Goal: Task Accomplishment & Management: Complete application form

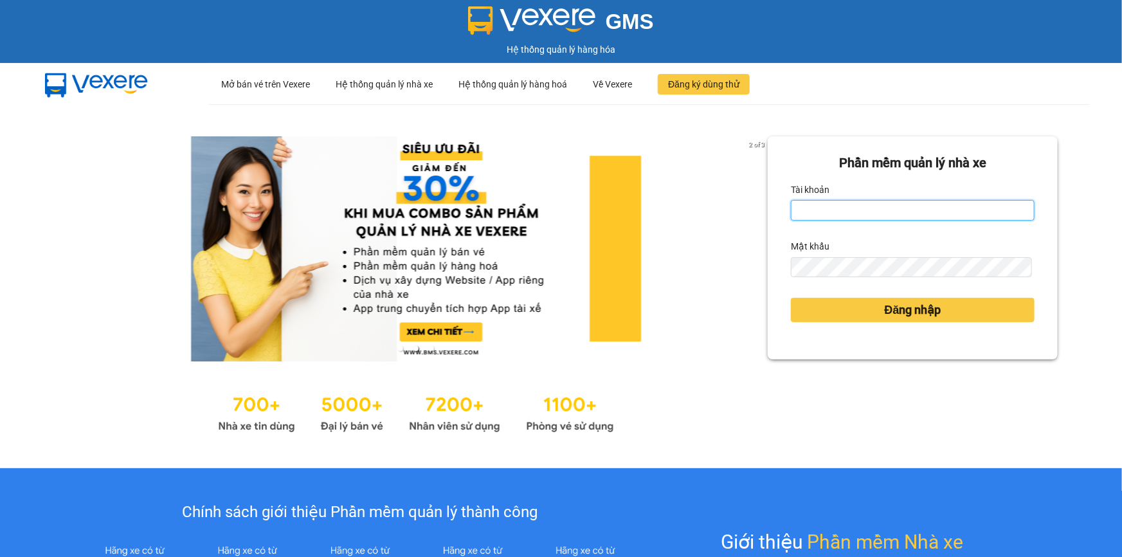
click at [808, 208] on input "Tài khoản" at bounding box center [913, 210] width 244 height 21
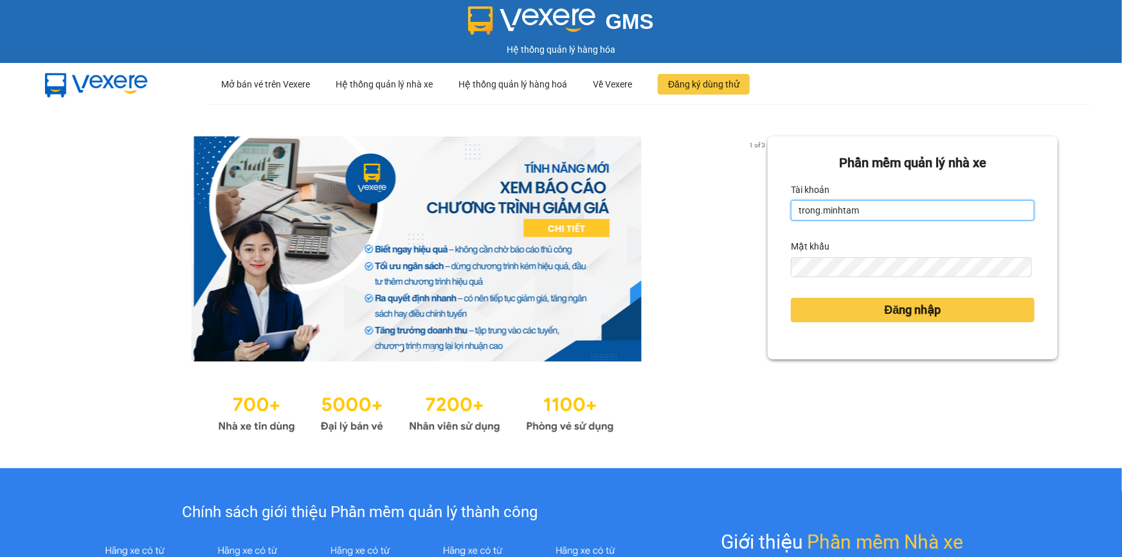
type input "trong.minhtam"
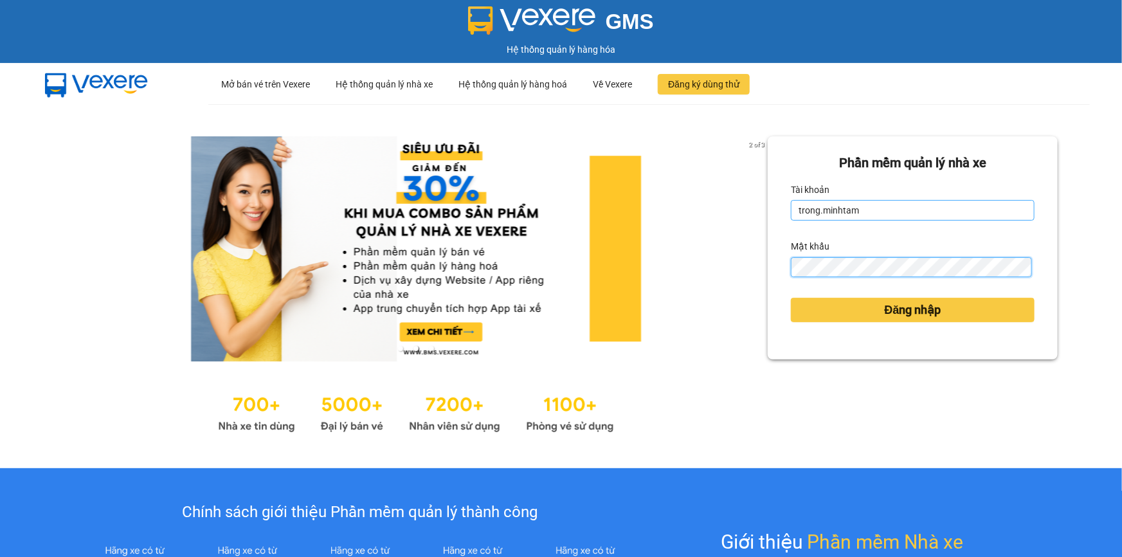
click at [791, 298] on button "Đăng nhập" at bounding box center [913, 310] width 244 height 24
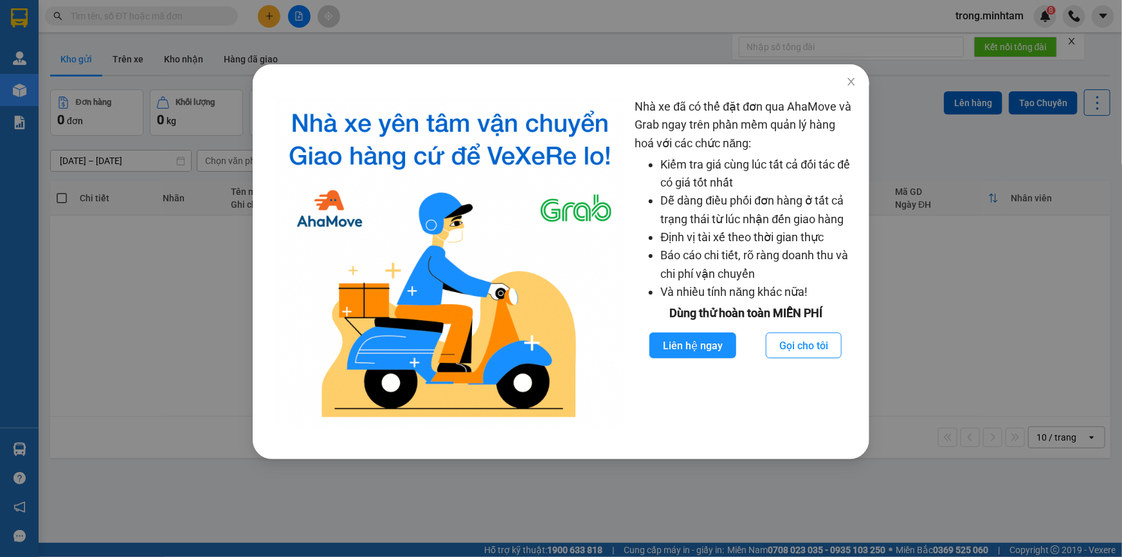
drag, startPoint x: 587, startPoint y: 45, endPoint x: 518, endPoint y: 1, distance: 82.1
click at [589, 38] on div "Nhà xe đã có thể đặt đơn qua AhaMove và Grab ngay trên phần mềm quản lý hàng ho…" at bounding box center [561, 278] width 1122 height 557
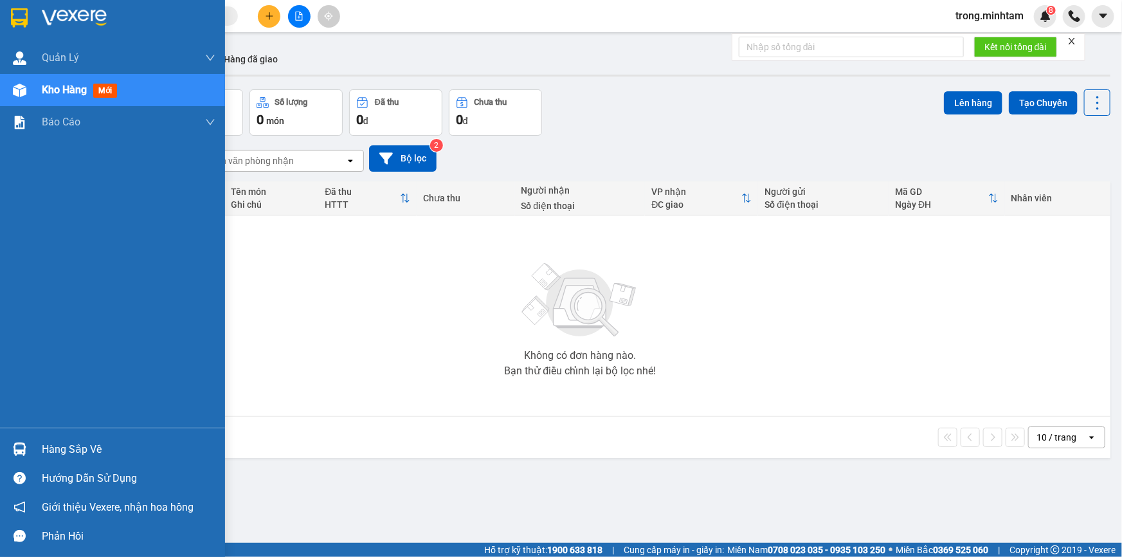
click at [68, 450] on div "Hàng sắp về" at bounding box center [129, 449] width 174 height 19
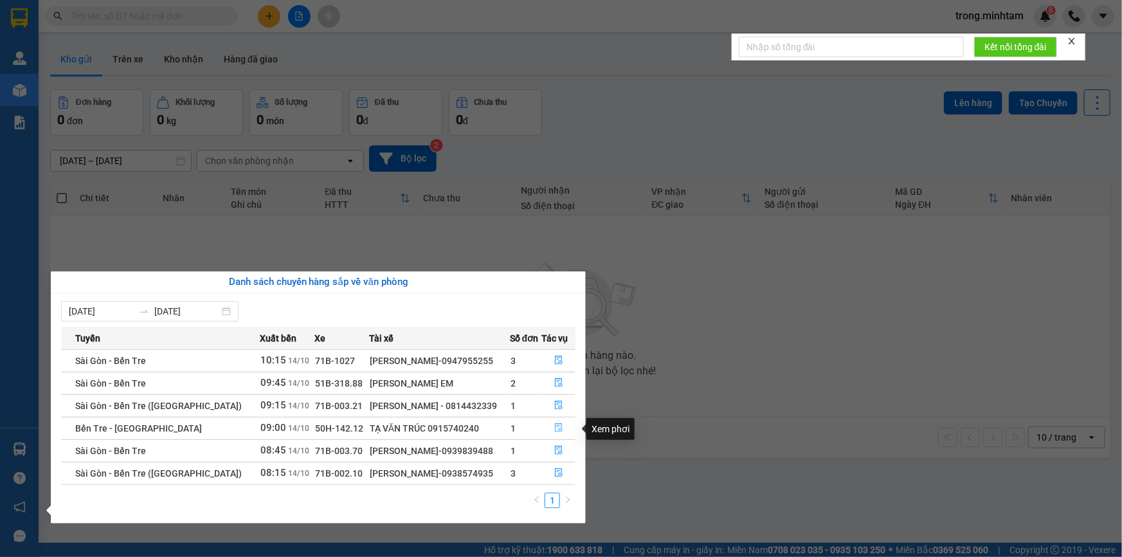
click at [558, 426] on icon "file-done" at bounding box center [559, 427] width 8 height 9
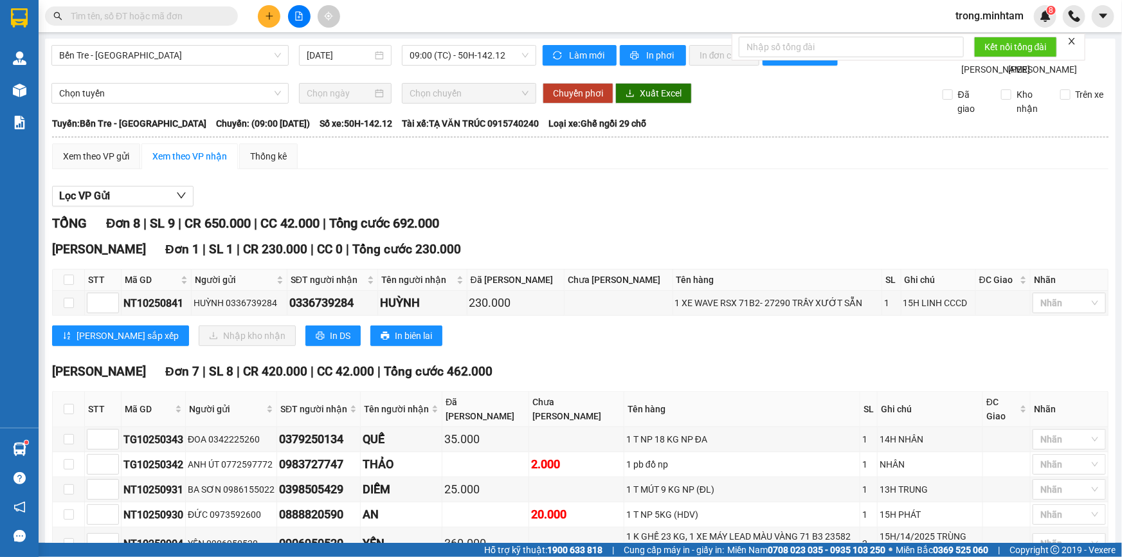
click at [192, 17] on input "text" at bounding box center [147, 16] width 152 height 14
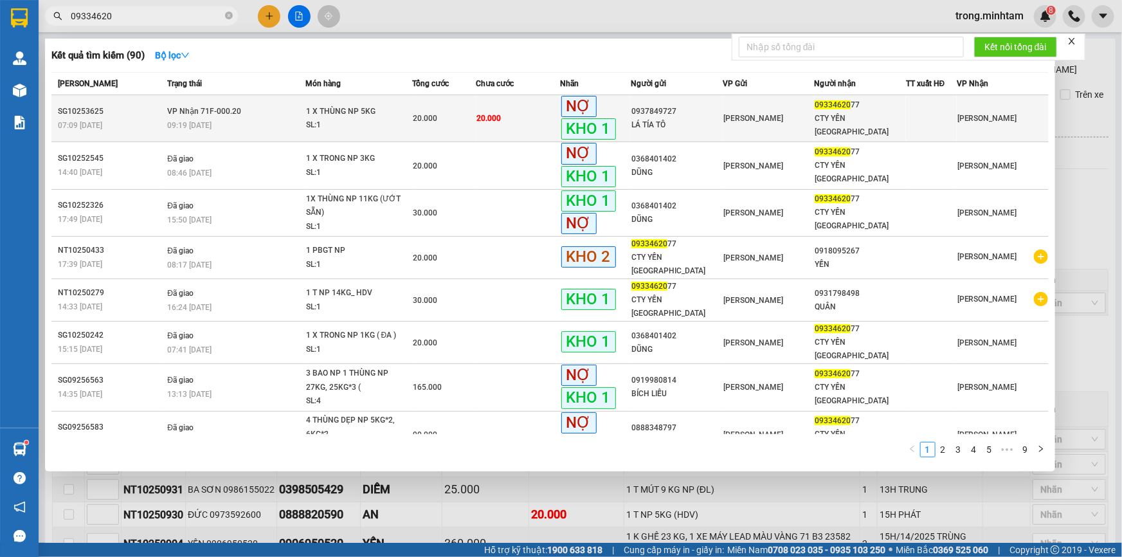
type input "09334620"
click at [466, 110] on td "20.000" at bounding box center [444, 118] width 64 height 47
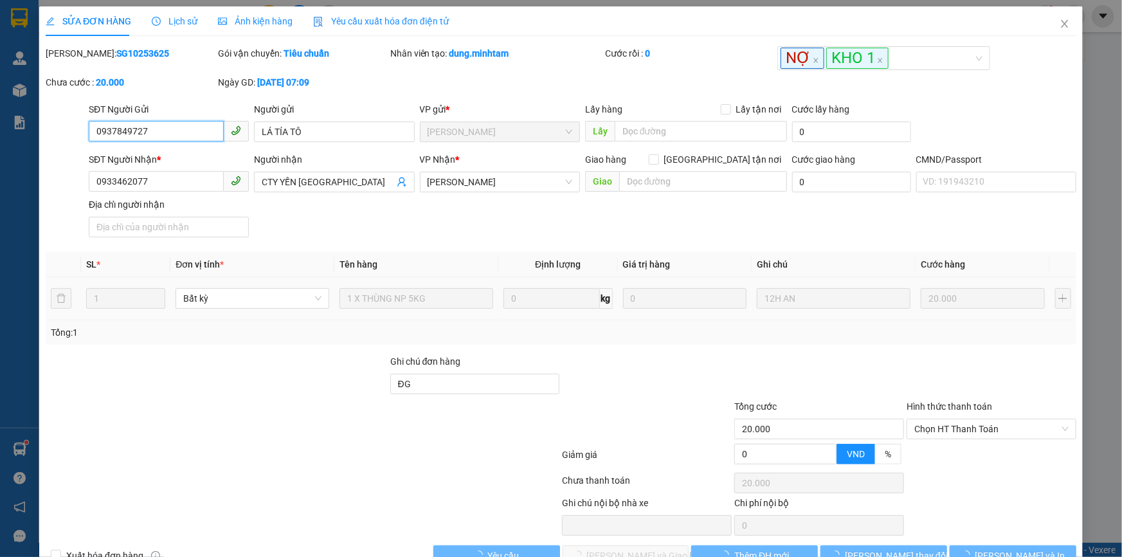
type input "0937849727"
type input "LÁ TÍA TÔ"
type input "0933462077"
type input "CTY YẾN NGA"
type input "ĐG"
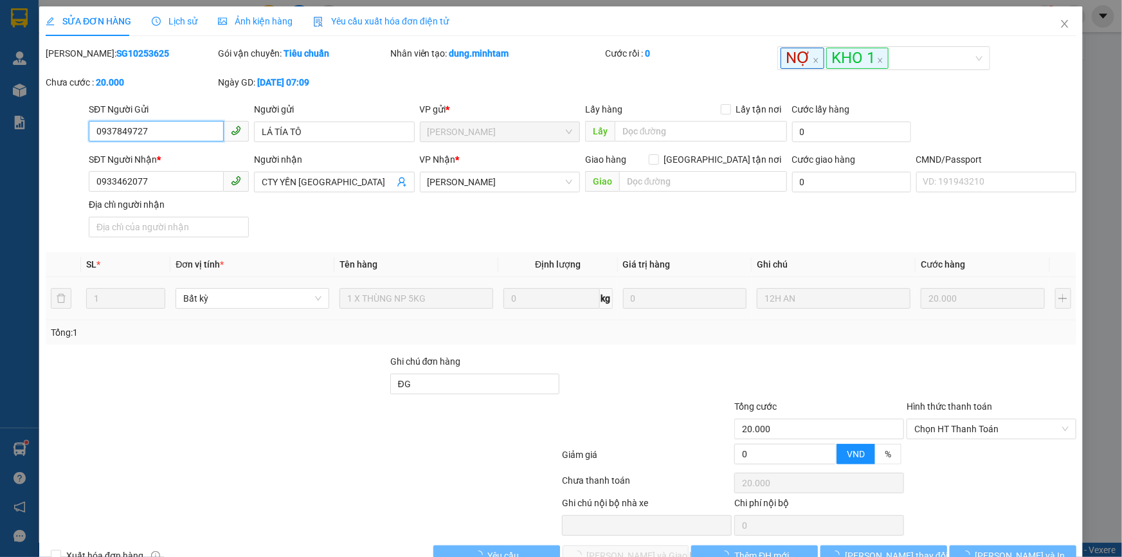
type input "20.000"
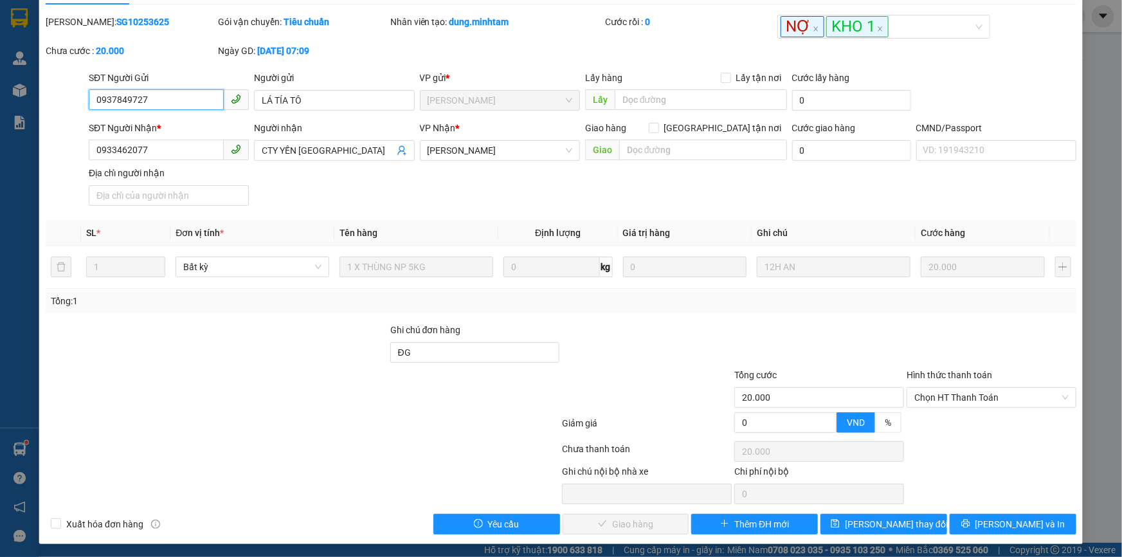
scroll to position [35, 0]
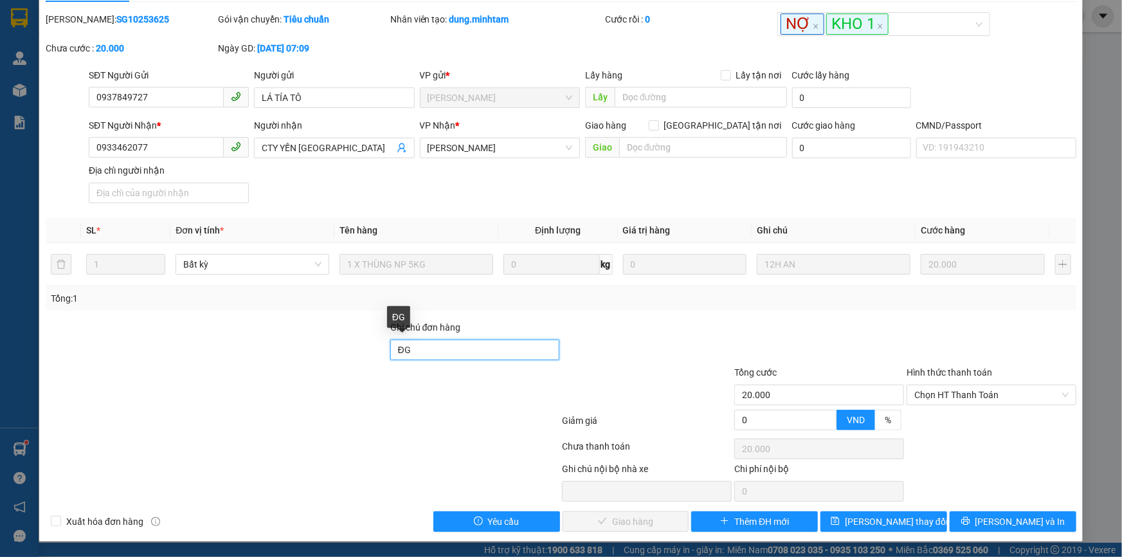
click at [467, 351] on input "ĐG" at bounding box center [475, 350] width 170 height 21
type input "ĐG/ trọng giao"
click at [901, 527] on span "Lưu thay đổi" at bounding box center [896, 521] width 103 height 14
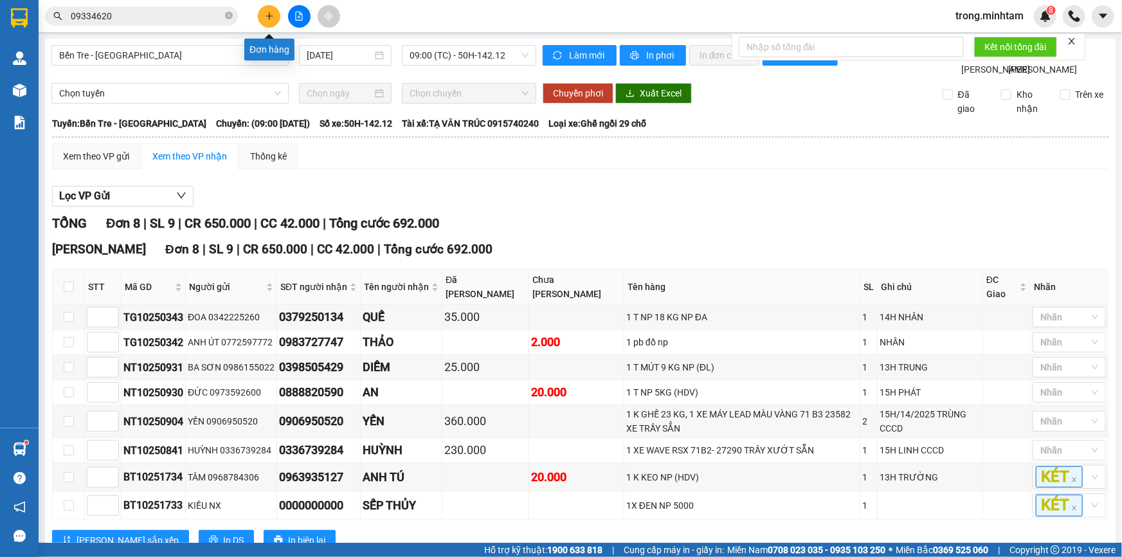
click at [271, 16] on icon "plus" at bounding box center [269, 15] width 7 height 1
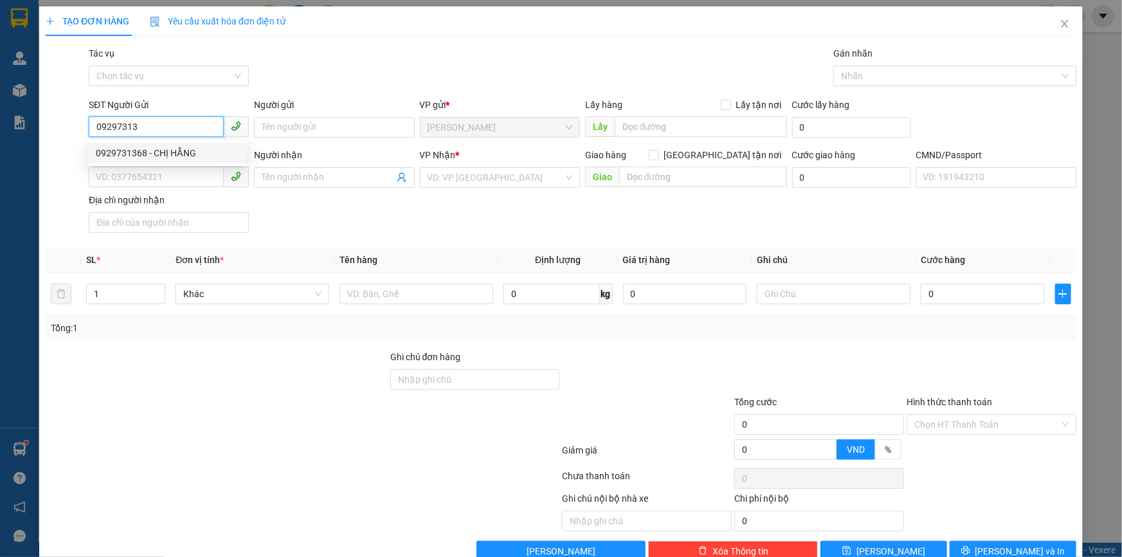
click at [162, 146] on div "0929731368 - CHỊ HẰNG" at bounding box center [167, 153] width 143 height 14
type input "0929731368"
type input "CHỊ HẰNG"
type input "0909606344"
type input "THÀNH"
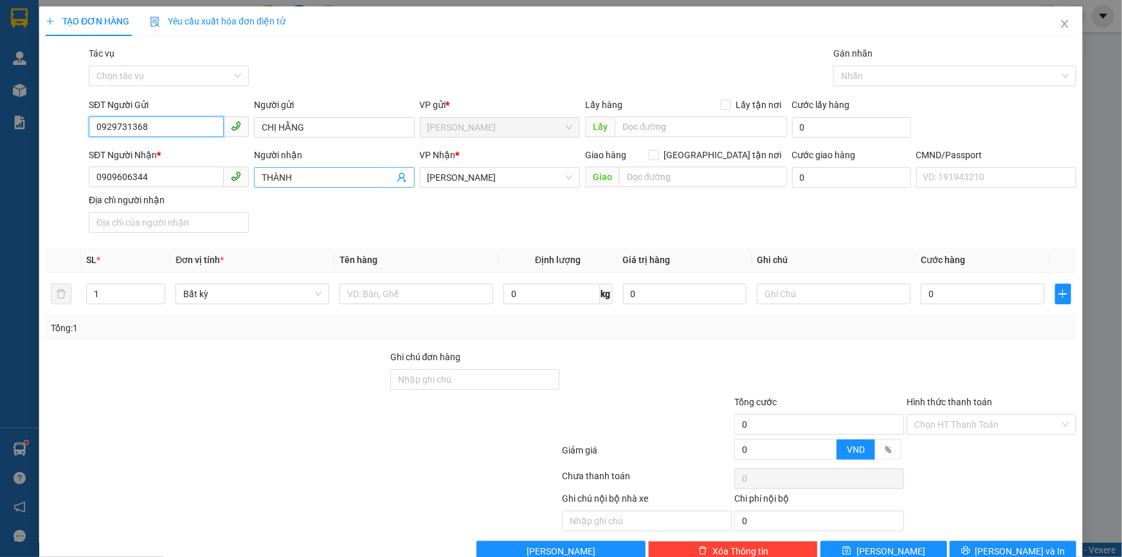
type input "0929731368"
click at [399, 177] on icon "user-add" at bounding box center [402, 177] width 10 height 10
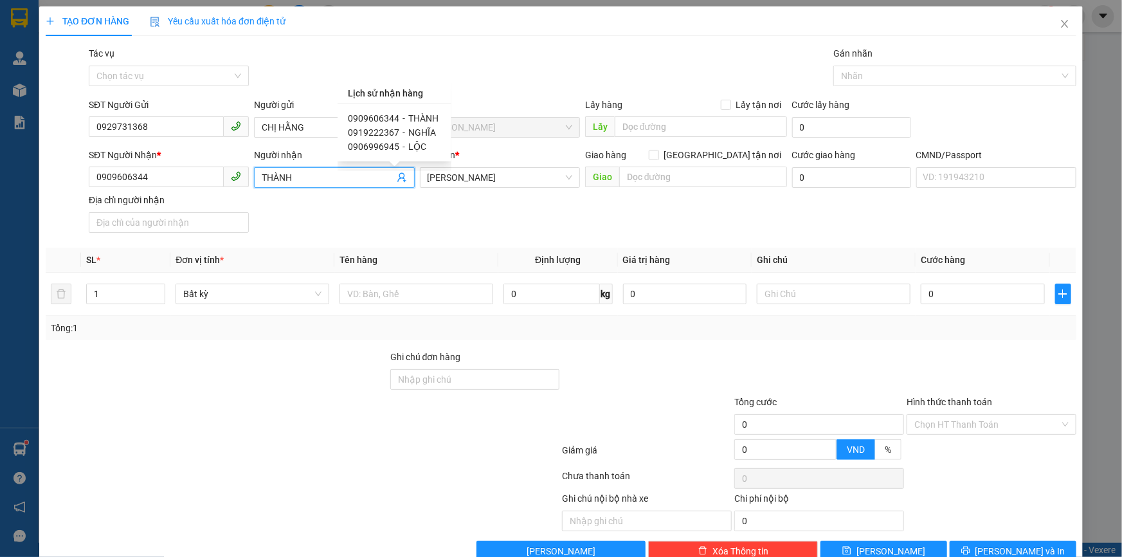
click at [403, 131] on span "-" at bounding box center [404, 132] width 3 height 10
type input "0919222367"
type input "NGHĨA"
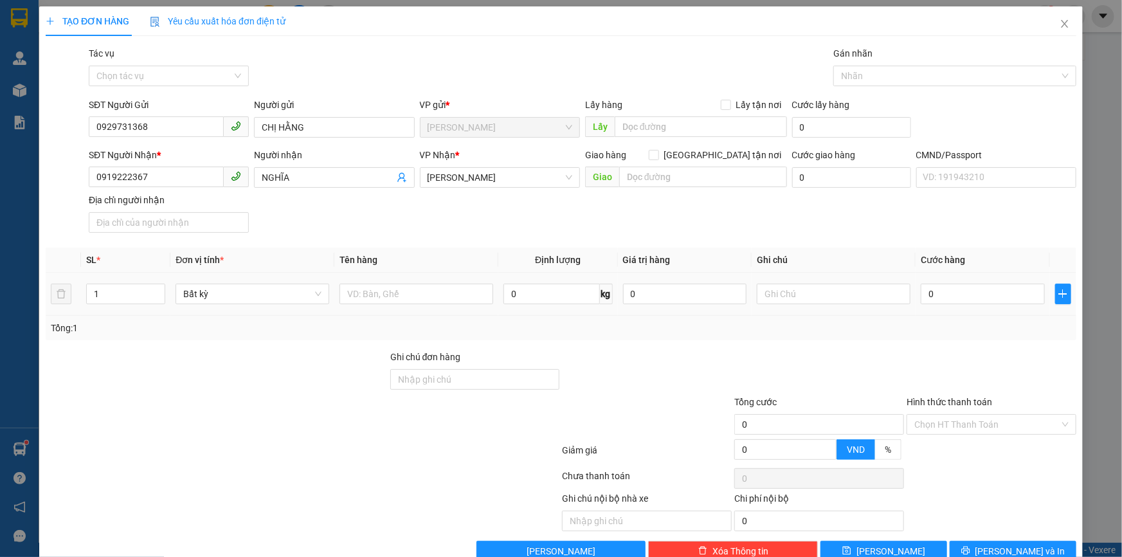
click at [377, 307] on div at bounding box center [417, 294] width 154 height 26
click at [379, 298] on input "text" at bounding box center [417, 294] width 154 height 21
type input "1BAONP20KG"
type input "15H00 TRỌNG"
type input "3"
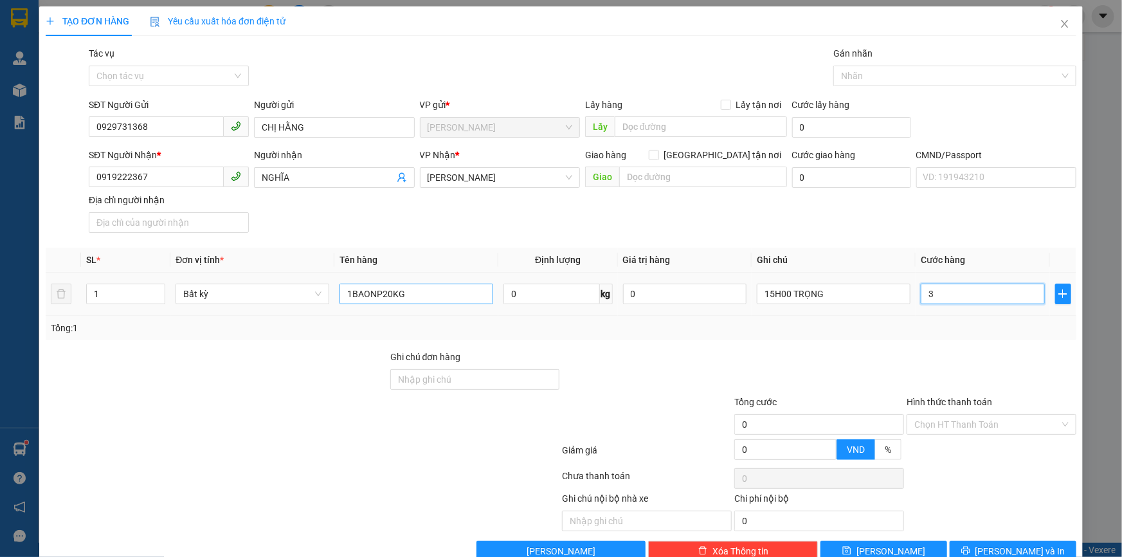
type input "3"
type input "35"
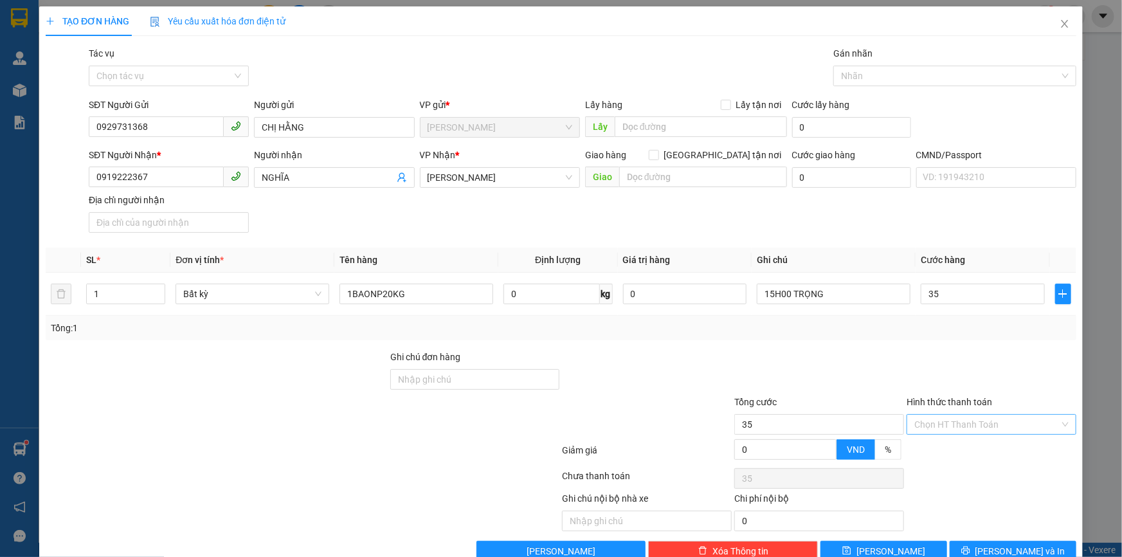
click at [931, 422] on input "Hình thức thanh toán" at bounding box center [986, 424] width 145 height 19
type input "35.000"
click at [923, 449] on div "Tại văn phòng" at bounding box center [983, 451] width 153 height 14
type input "0"
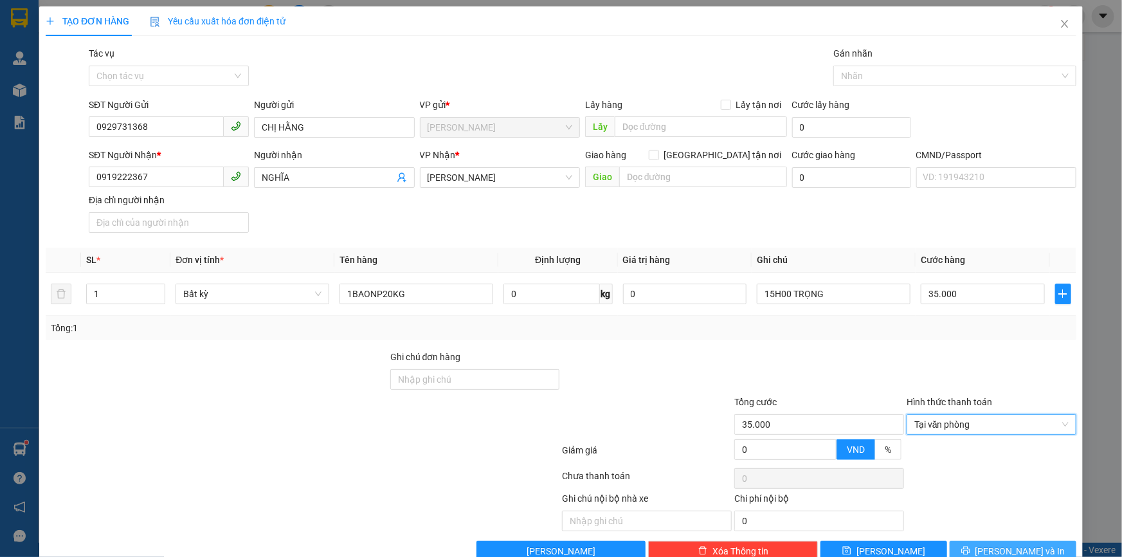
click at [989, 547] on button "[PERSON_NAME] và In" at bounding box center [1013, 551] width 127 height 21
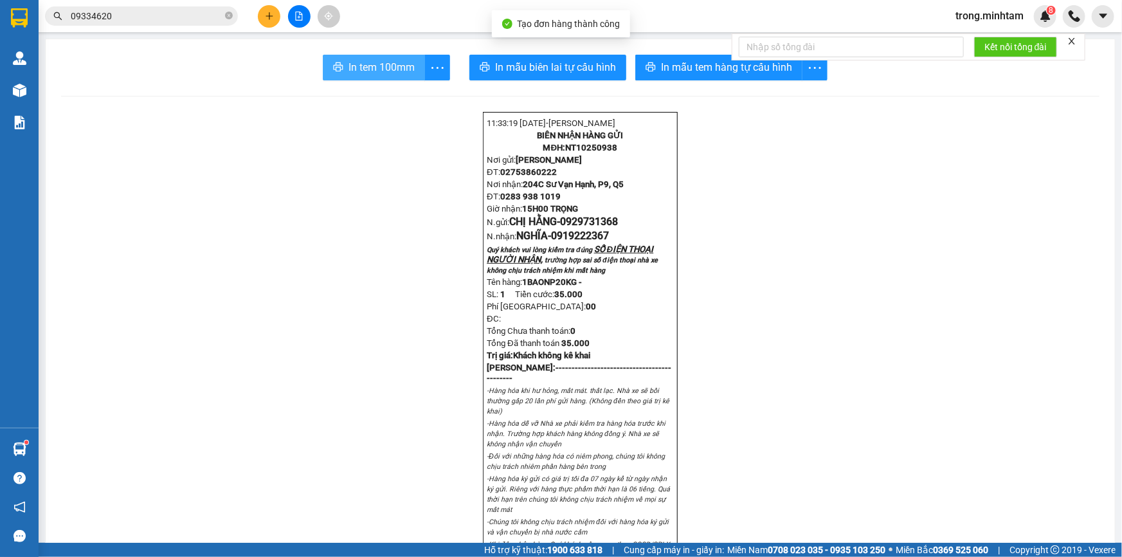
click at [388, 75] on span "In tem 100mm" at bounding box center [382, 67] width 66 height 16
click at [1066, 43] on form "Kết nối tổng đài" at bounding box center [909, 46] width 354 height 27
click at [1072, 41] on icon "close" at bounding box center [1071, 41] width 9 height 9
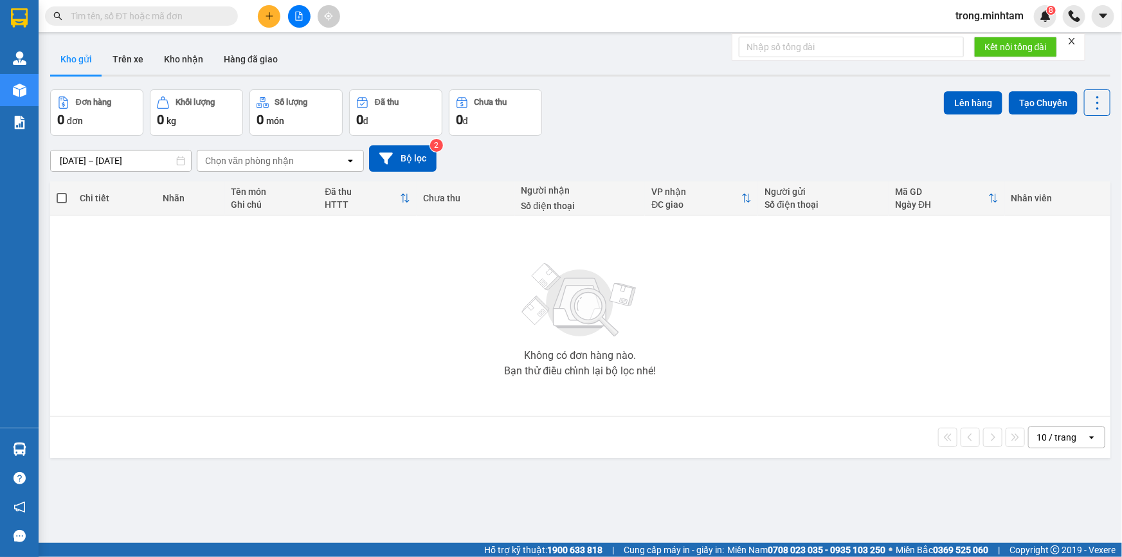
click at [1074, 42] on icon "close" at bounding box center [1071, 41] width 9 height 9
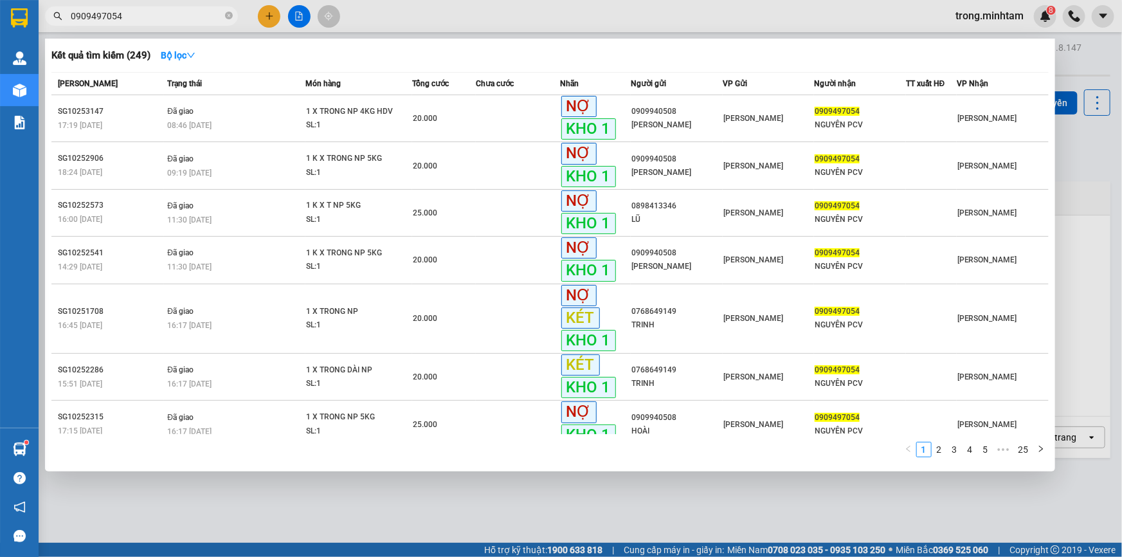
click at [202, 9] on input "0909497054" at bounding box center [147, 16] width 152 height 14
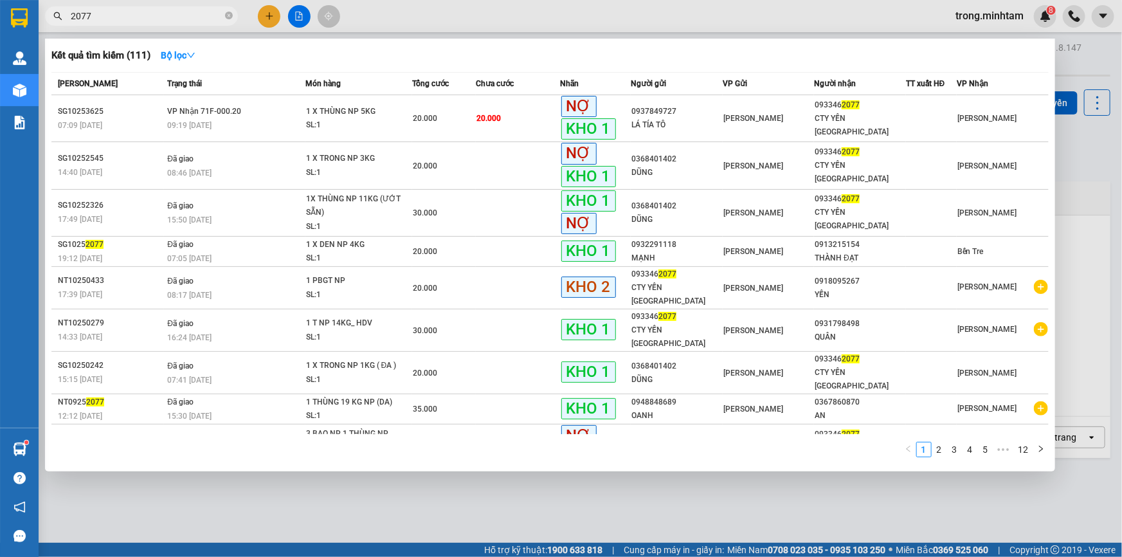
type input "2077"
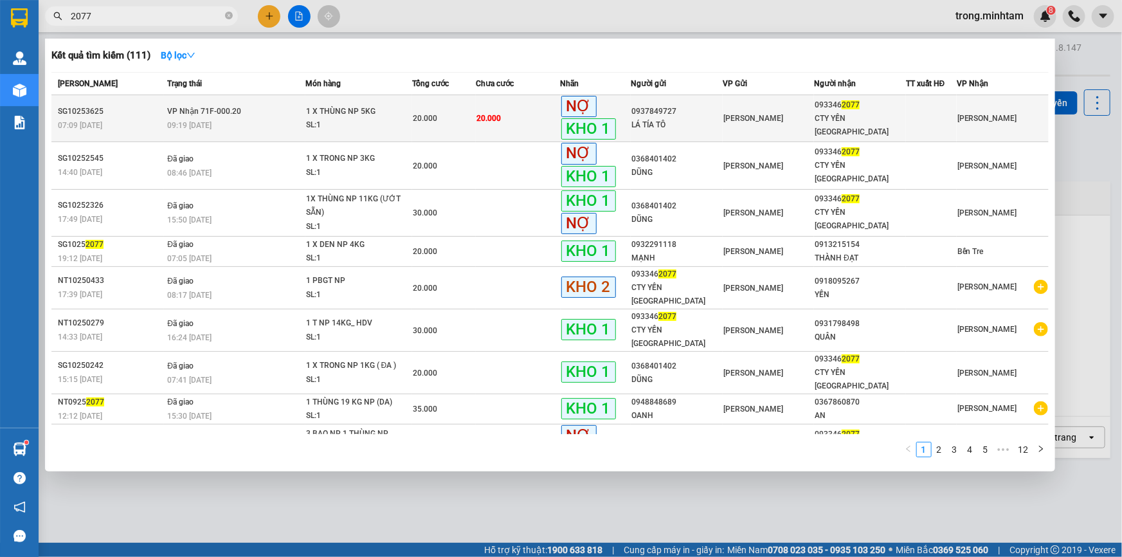
click at [242, 118] on div "09:19 - 14/10" at bounding box center [235, 125] width 137 height 14
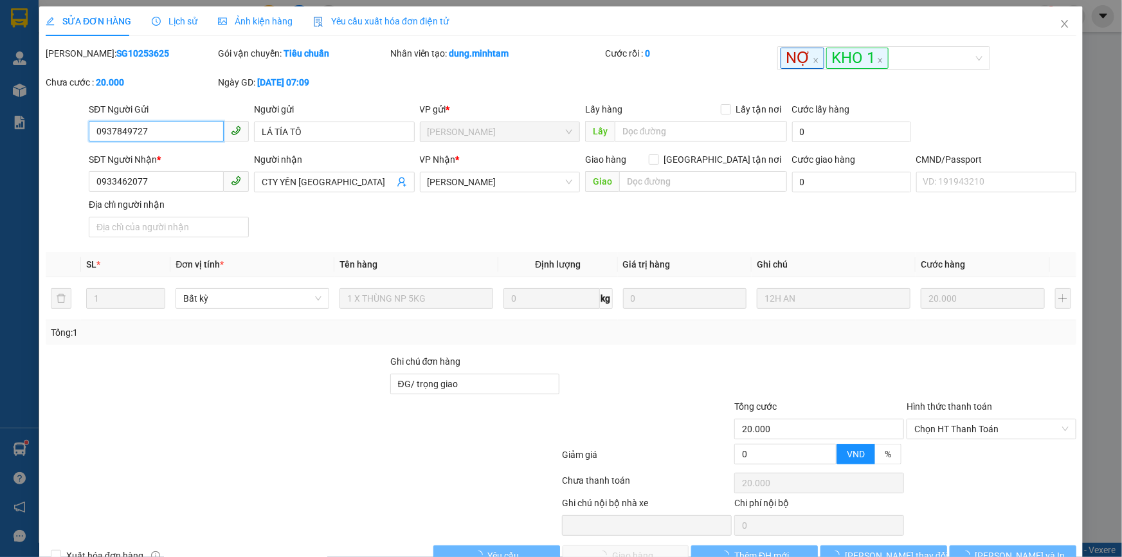
type input "0937849727"
type input "LÁ TÍA TÔ"
type input "0933462077"
type input "CTY YẾN NGA"
type input "ĐG/ trọng giao"
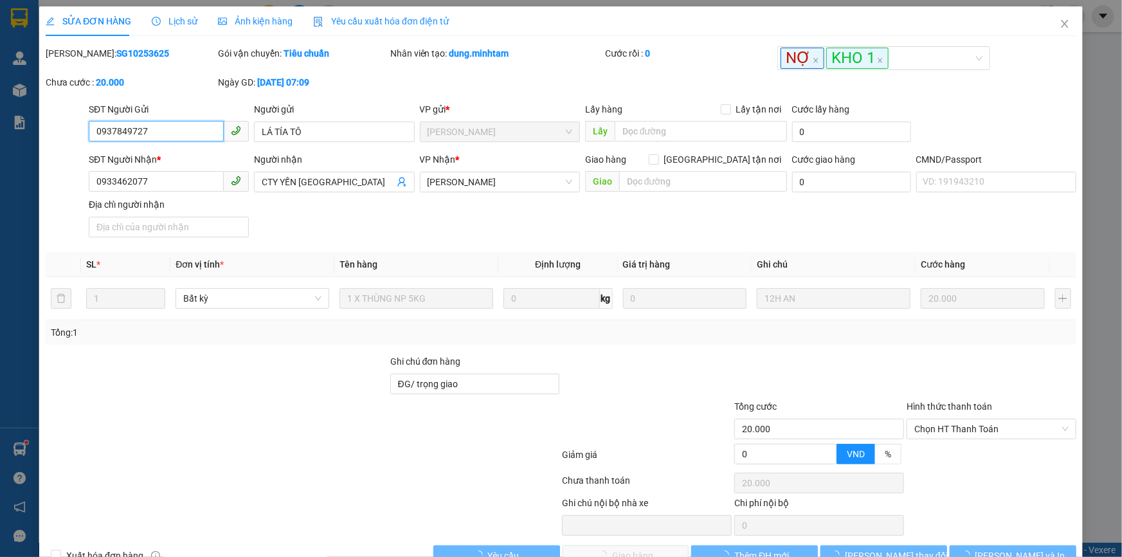
type input "20.000"
click at [116, 53] on b "SG10253625" at bounding box center [142, 53] width 53 height 10
copy b "SG10253625"
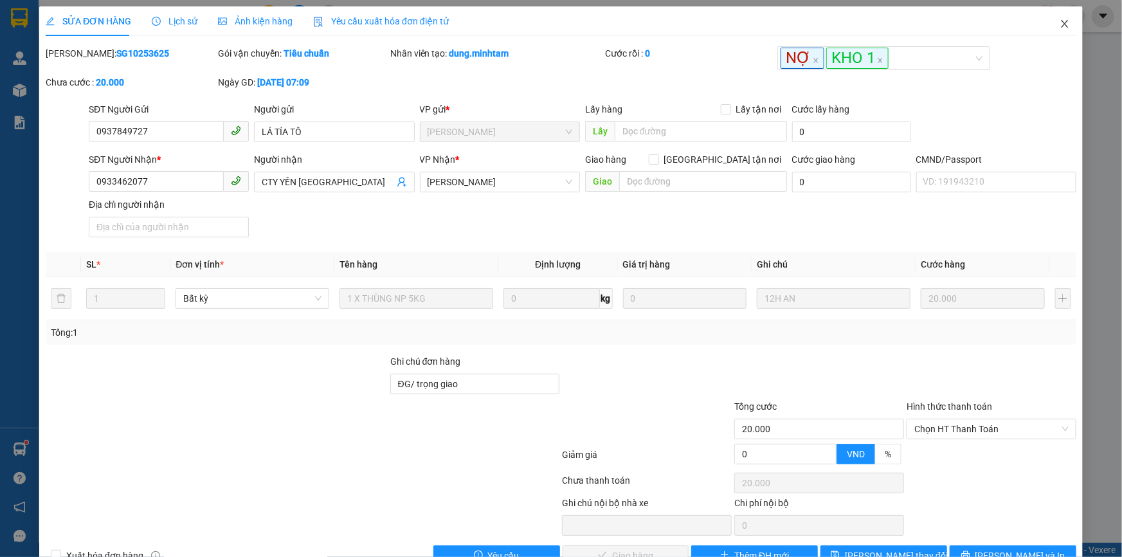
click at [1060, 25] on icon "close" at bounding box center [1065, 24] width 10 height 10
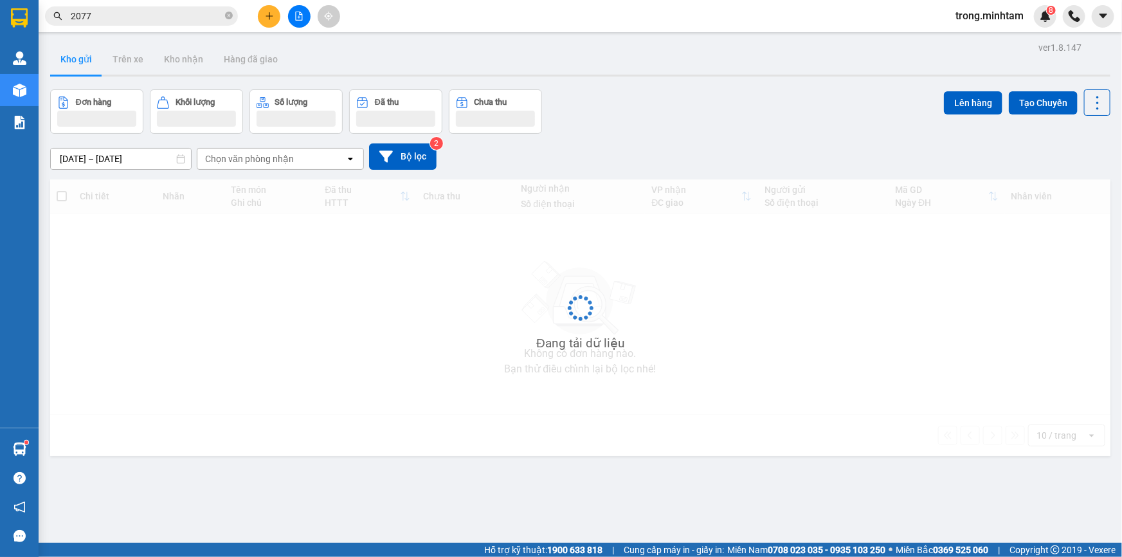
click at [135, 17] on input "2077" at bounding box center [147, 16] width 152 height 14
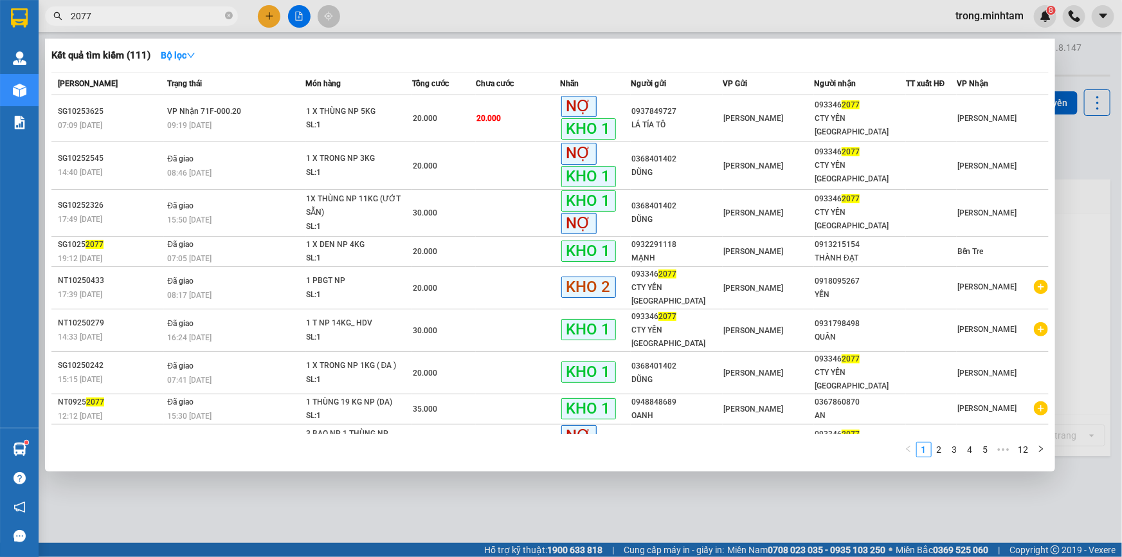
click at [135, 17] on input "2077" at bounding box center [147, 16] width 152 height 14
paste input "0938974268"
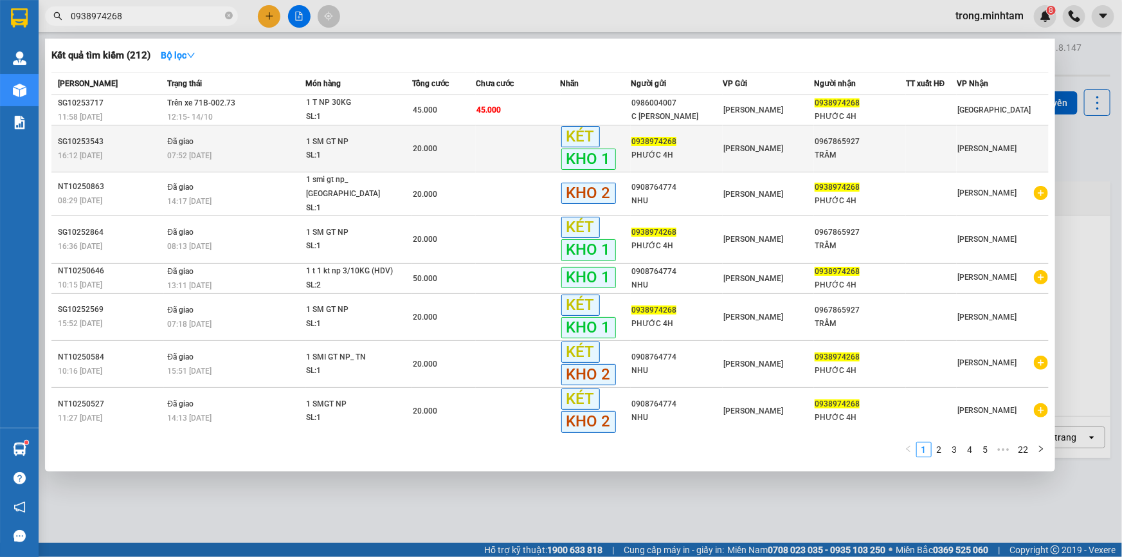
type input "0938974268"
click at [286, 151] on div "07:52 - 14/10" at bounding box center [235, 156] width 137 height 14
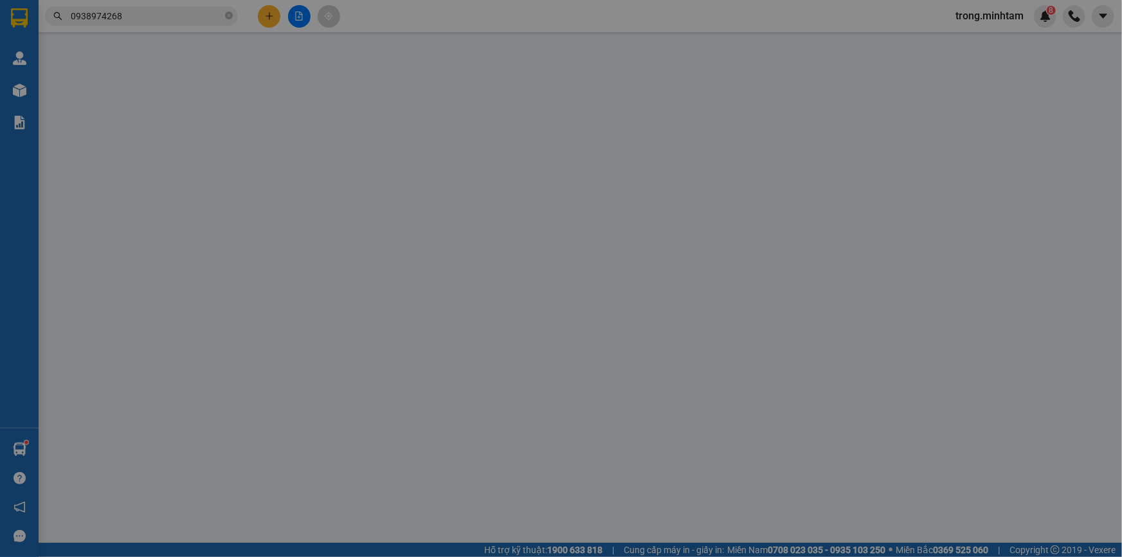
type input "0938974268"
type input "PHƯỚC 4H"
type input "0967865927"
type input "TRẦM"
type input "20.000"
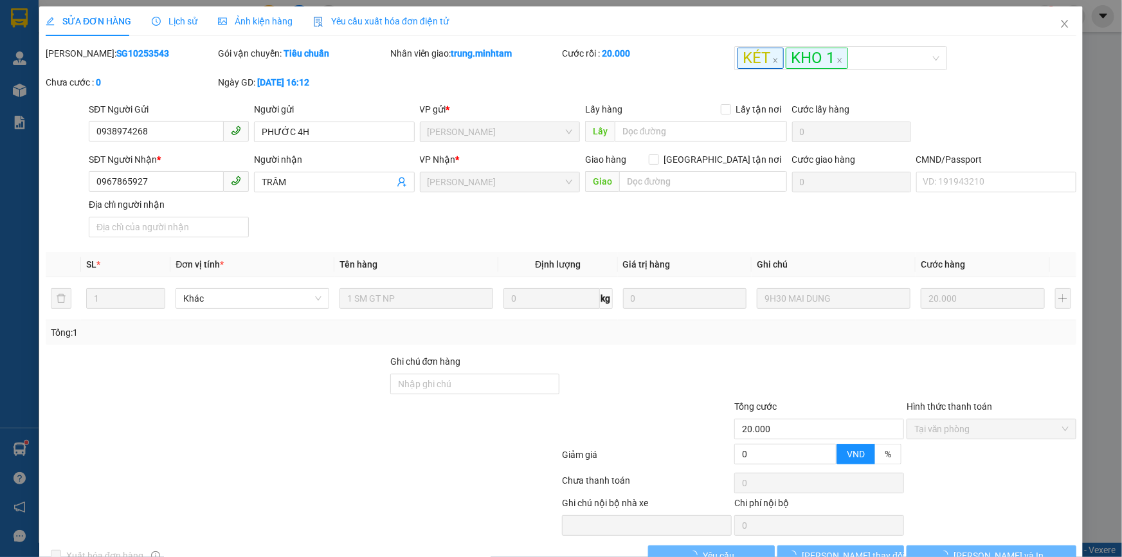
click at [116, 50] on b "SG10253543" at bounding box center [142, 53] width 53 height 10
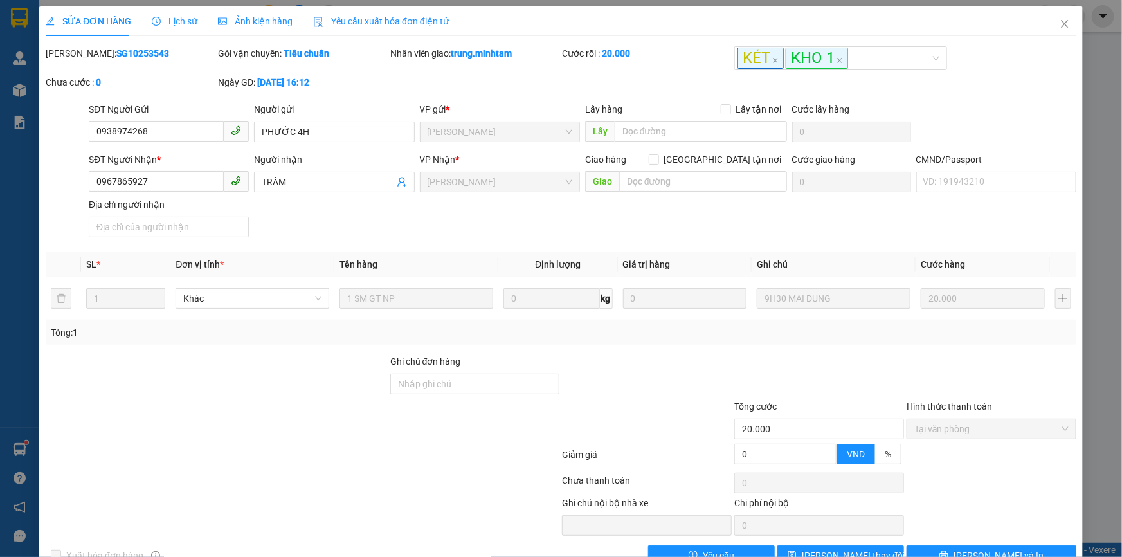
copy b "SG10253543"
click at [1060, 28] on icon "close" at bounding box center [1065, 24] width 10 height 10
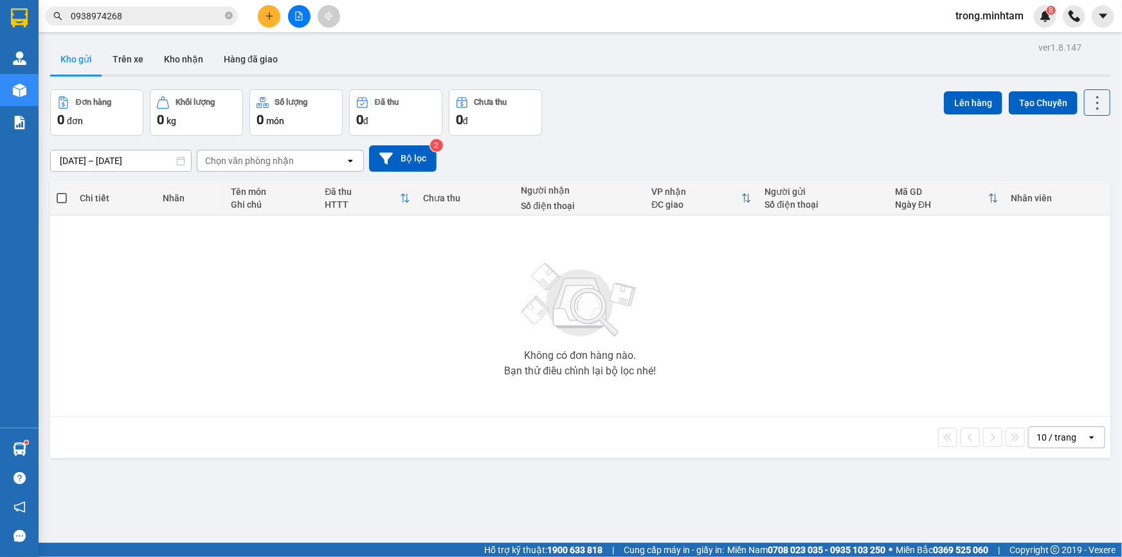
click at [125, 18] on input "0938974268" at bounding box center [147, 16] width 152 height 14
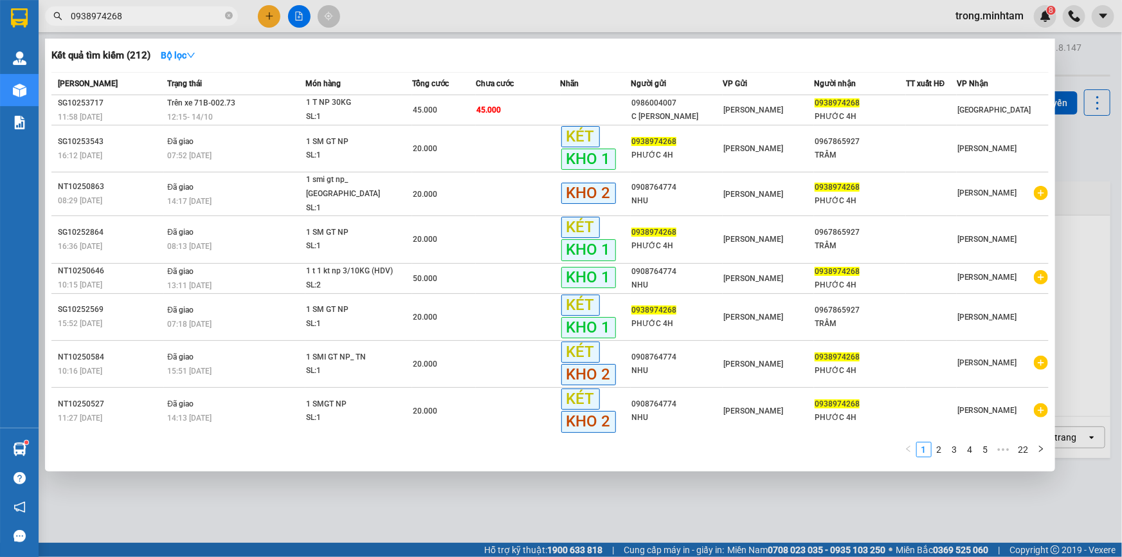
click at [125, 18] on input "0938974268" at bounding box center [147, 16] width 152 height 14
paste input "0782532"
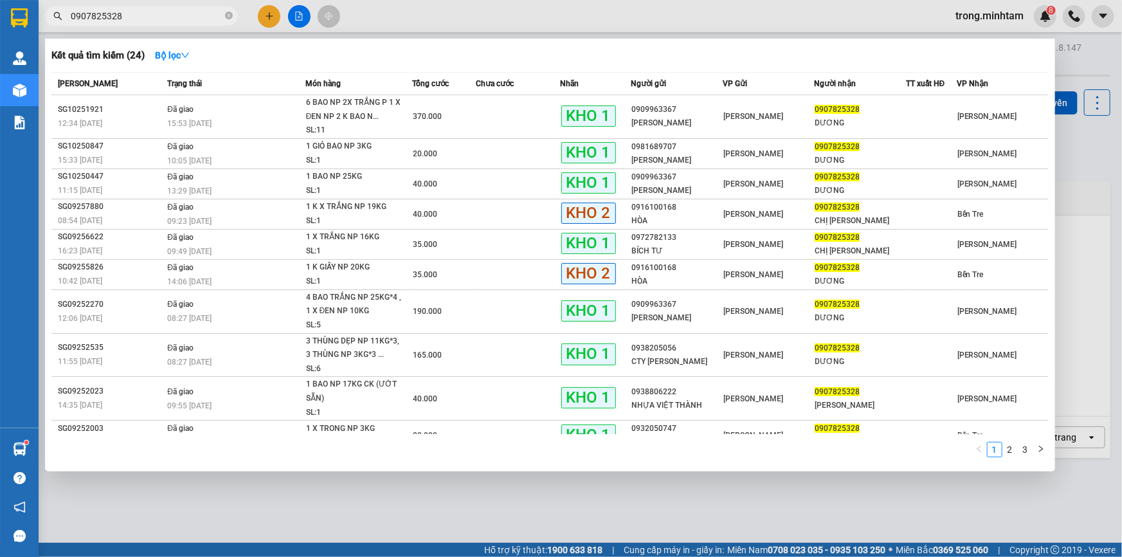
click at [195, 16] on input "0907825328" at bounding box center [147, 16] width 152 height 14
paste input "15897371"
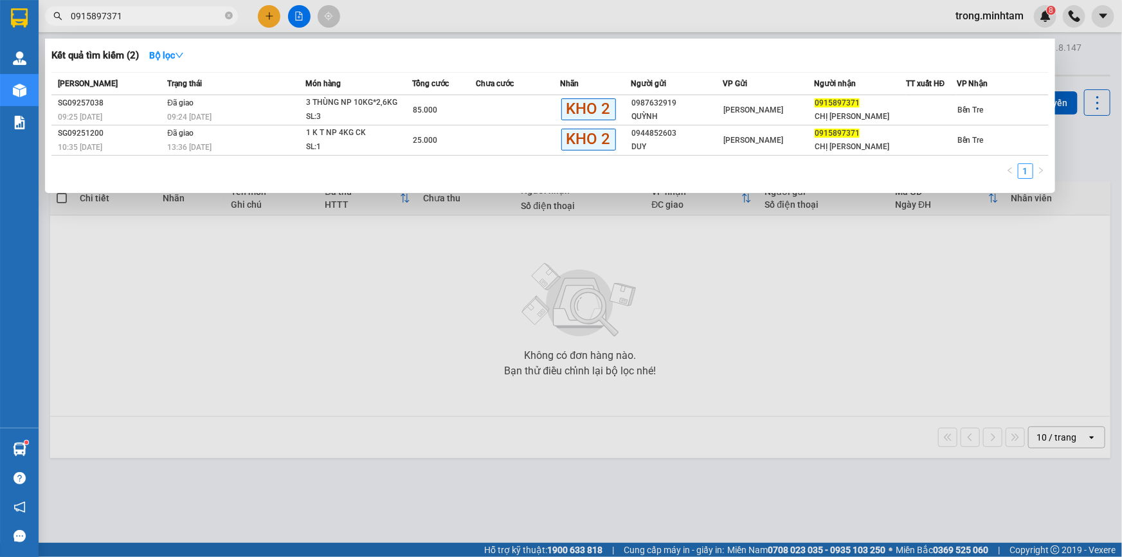
click at [141, 15] on input "0915897371" at bounding box center [147, 16] width 152 height 14
paste input "07162407"
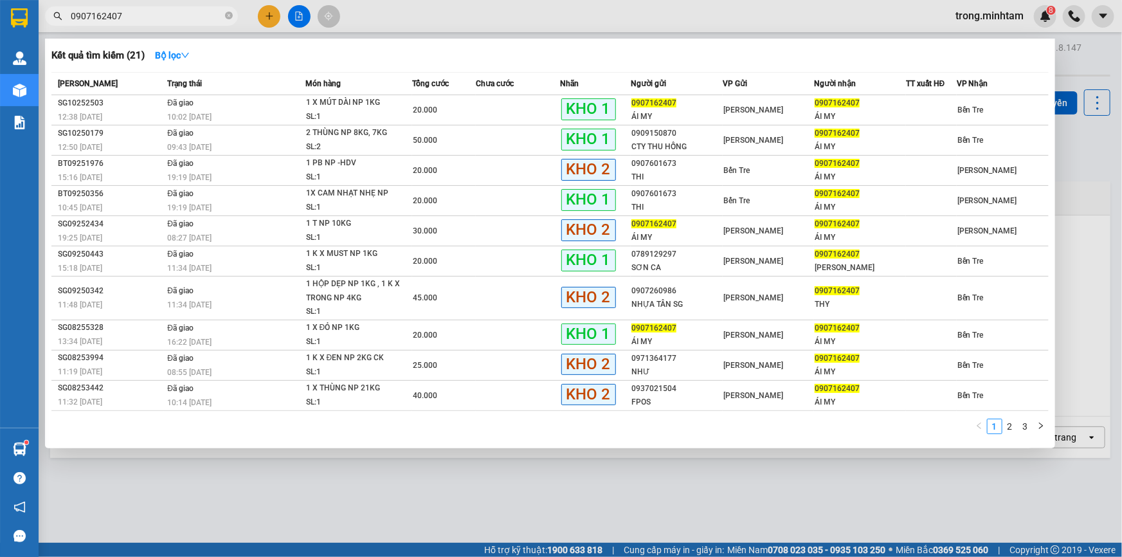
type input "0907162407"
click at [384, 21] on div at bounding box center [561, 278] width 1122 height 557
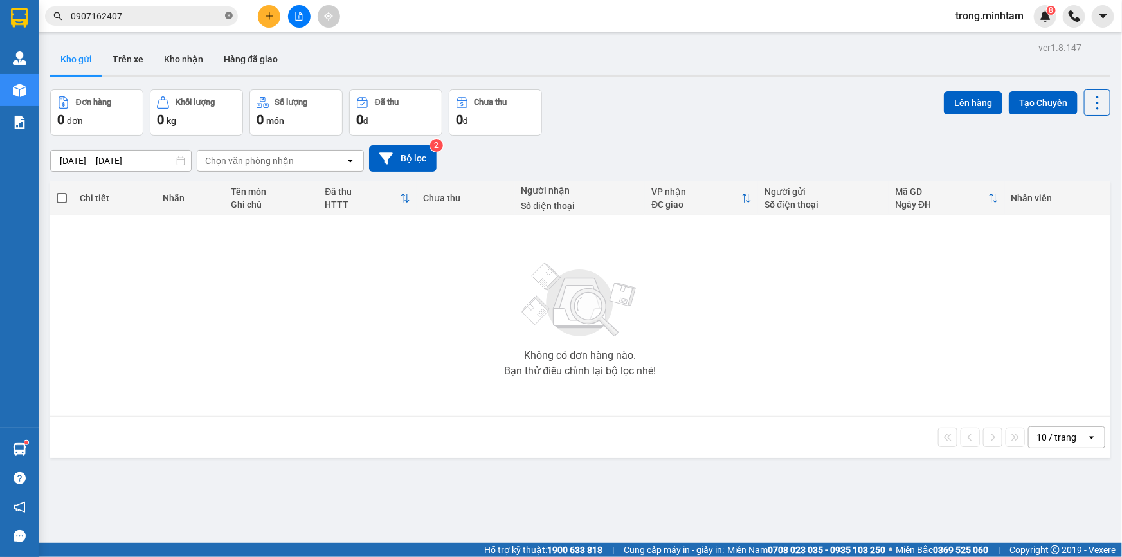
drag, startPoint x: 226, startPoint y: 14, endPoint x: 205, endPoint y: 14, distance: 21.2
click at [225, 14] on icon "close-circle" at bounding box center [229, 16] width 8 height 8
click at [172, 19] on input "text" at bounding box center [147, 16] width 152 height 14
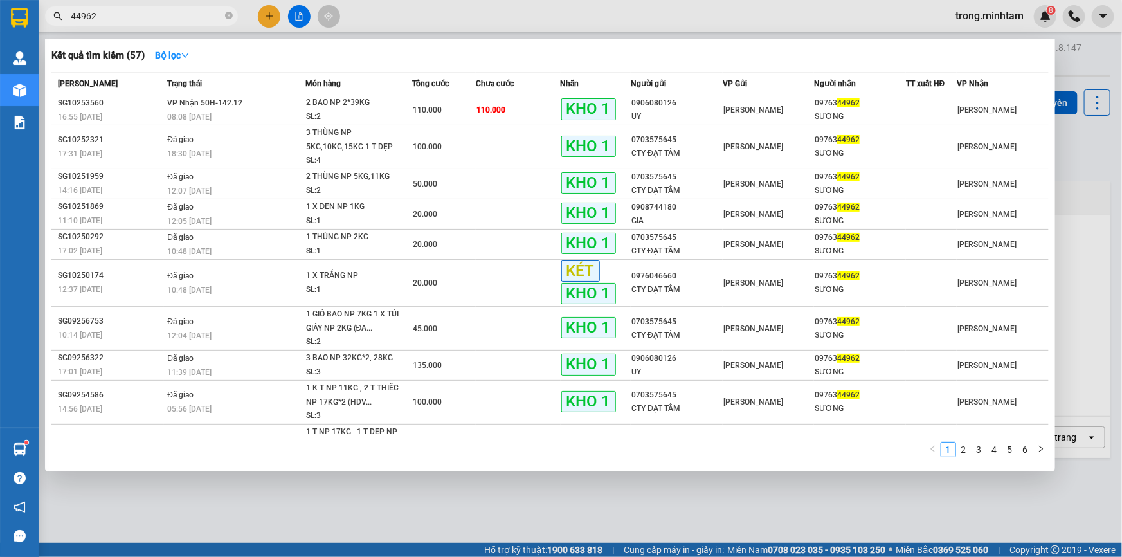
type input "44962"
click at [224, 14] on span "44962" at bounding box center [141, 15] width 193 height 19
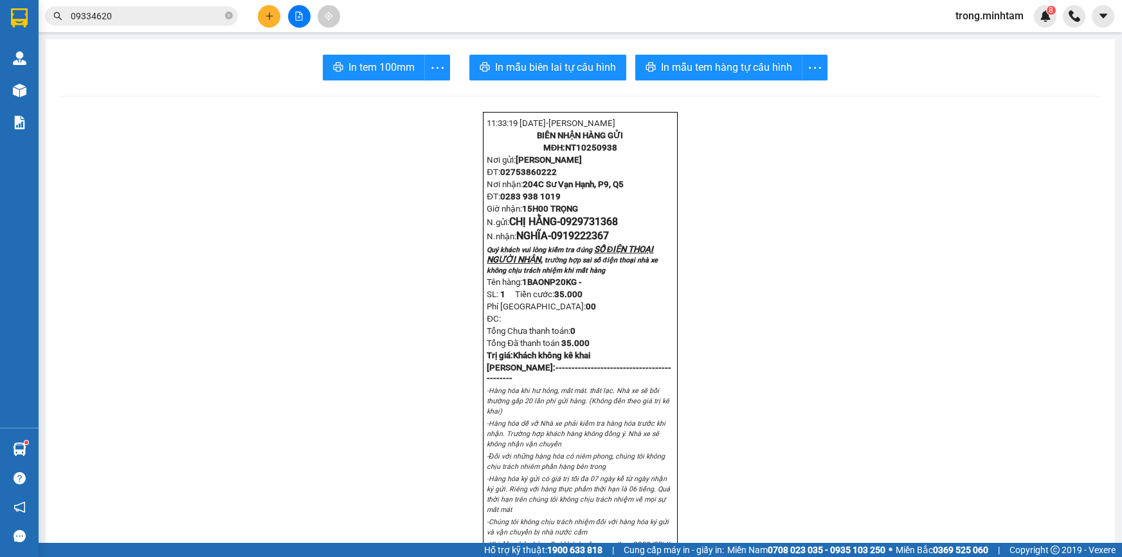
click at [228, 17] on icon "close-circle" at bounding box center [229, 16] width 8 height 8
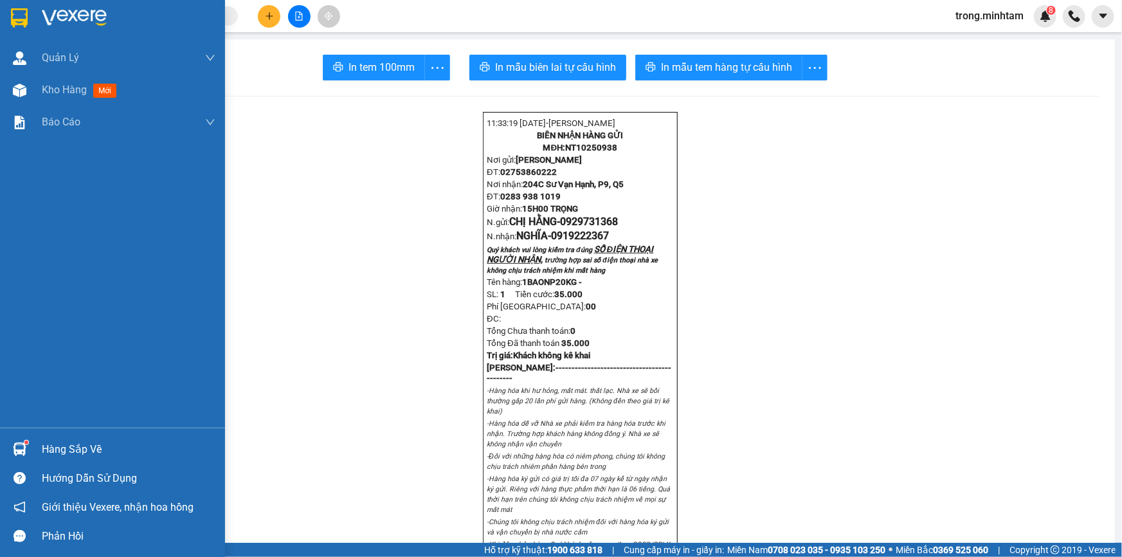
click at [89, 444] on div "Hàng sắp về" at bounding box center [129, 449] width 174 height 19
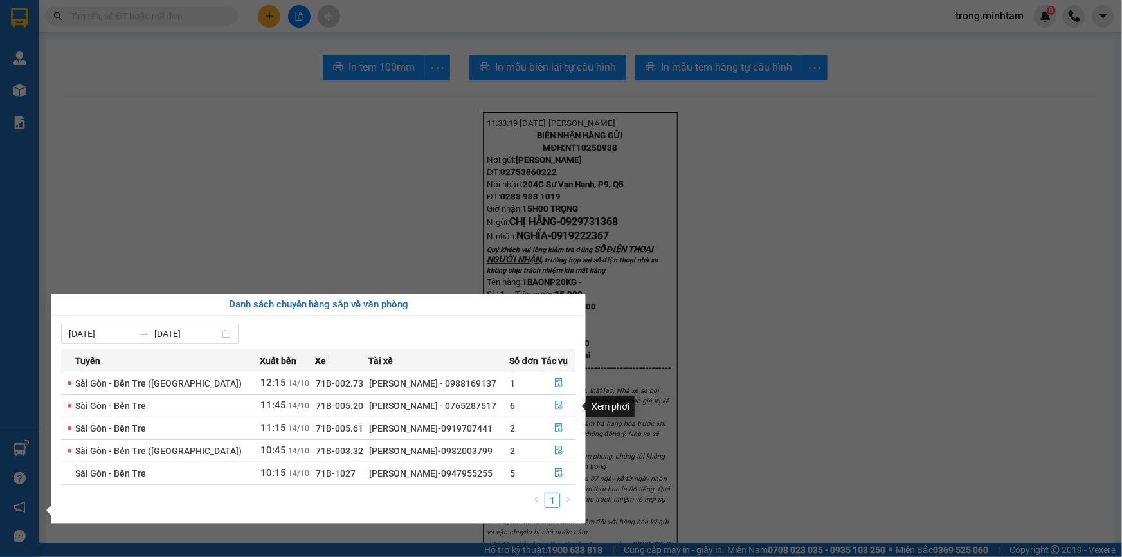
click at [554, 407] on icon "file-done" at bounding box center [558, 405] width 9 height 9
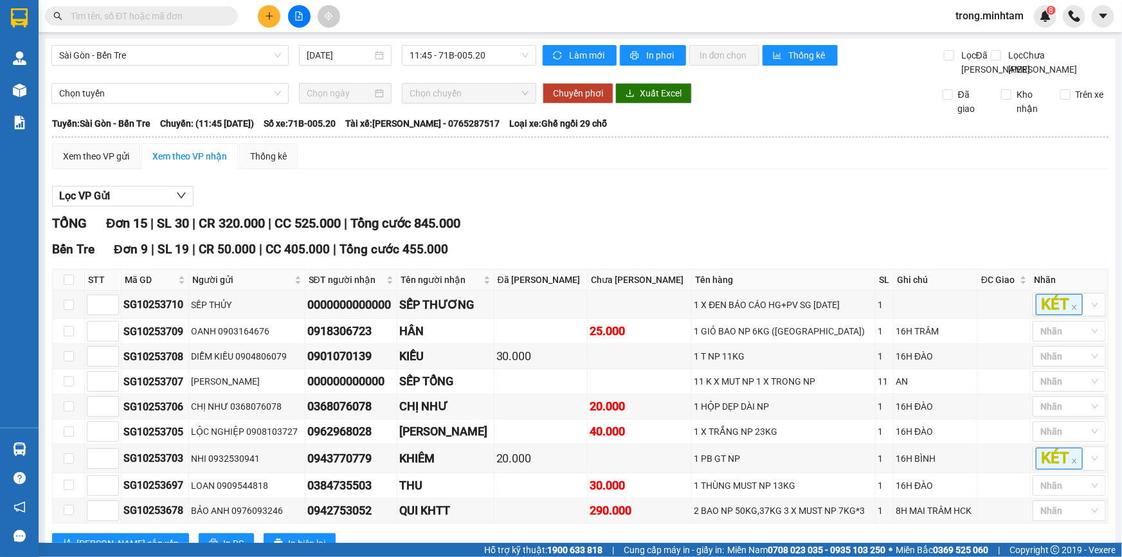
scroll to position [156, 0]
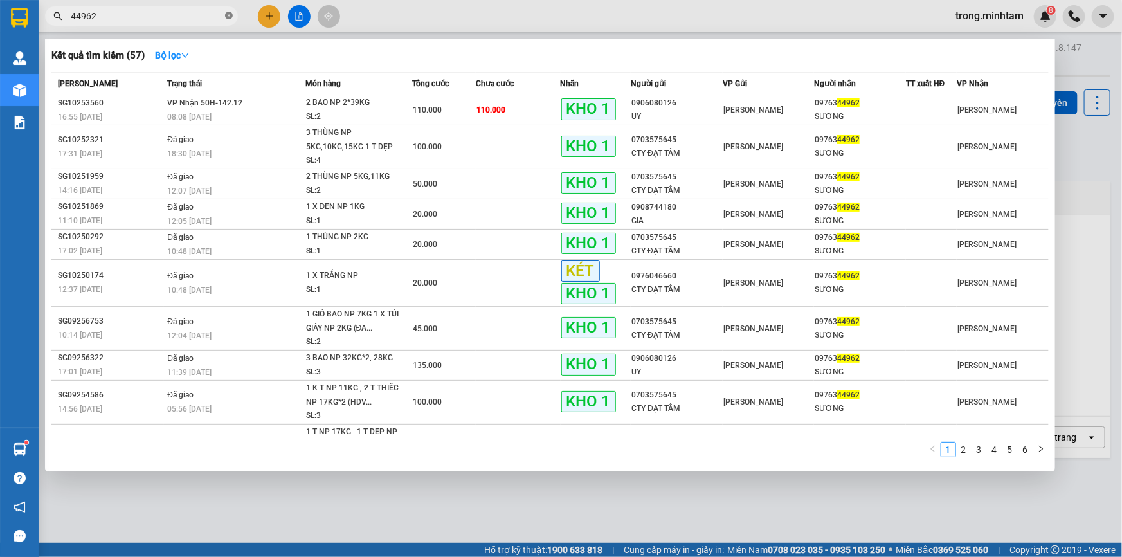
click at [226, 15] on icon "close-circle" at bounding box center [229, 16] width 8 height 8
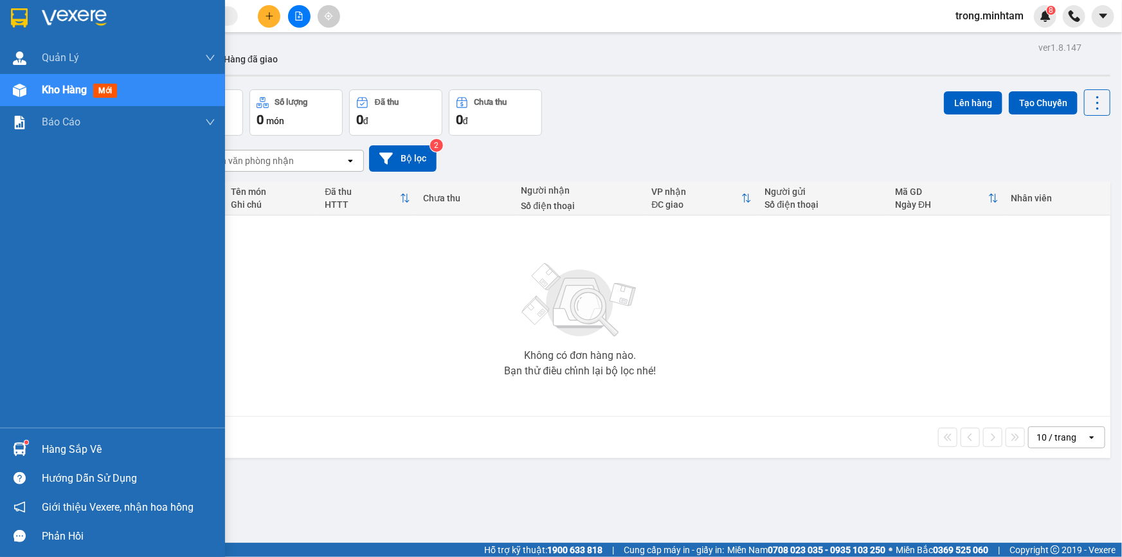
click at [64, 444] on div "Hàng sắp về" at bounding box center [129, 449] width 174 height 19
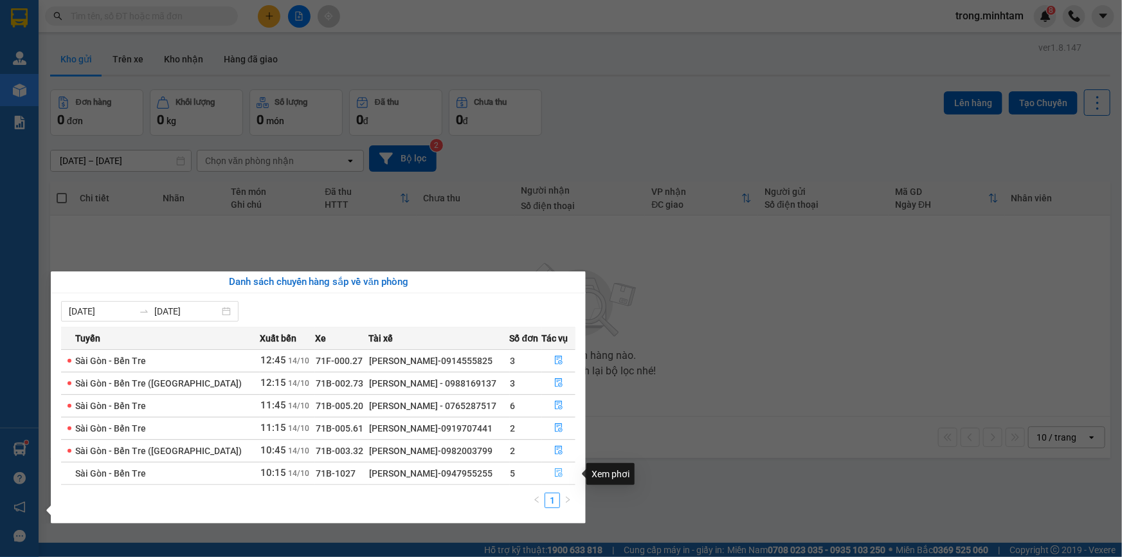
click at [558, 473] on icon "file-done" at bounding box center [558, 472] width 9 height 9
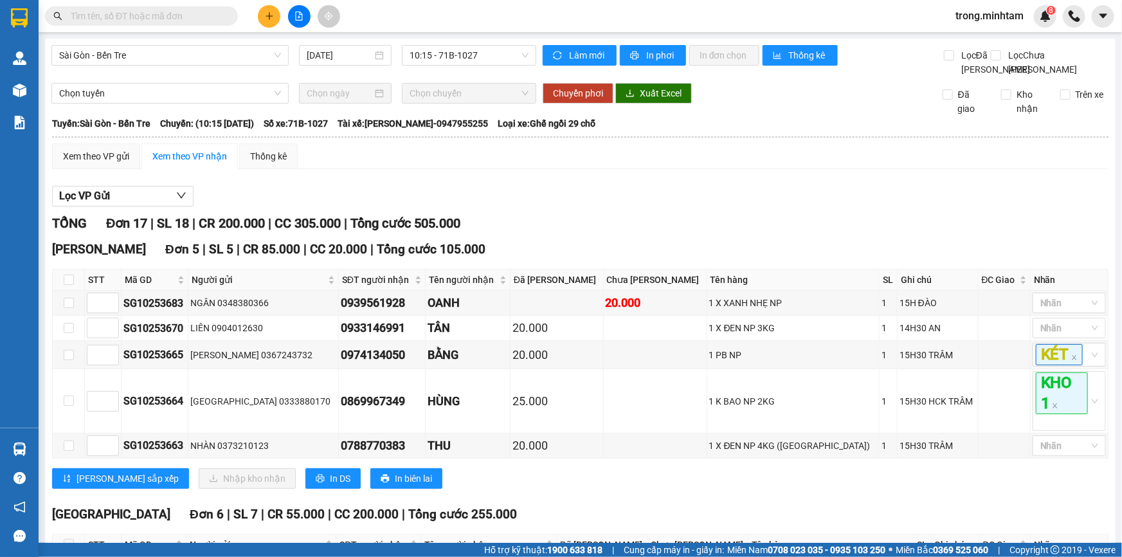
click at [270, 19] on icon "plus" at bounding box center [269, 16] width 9 height 9
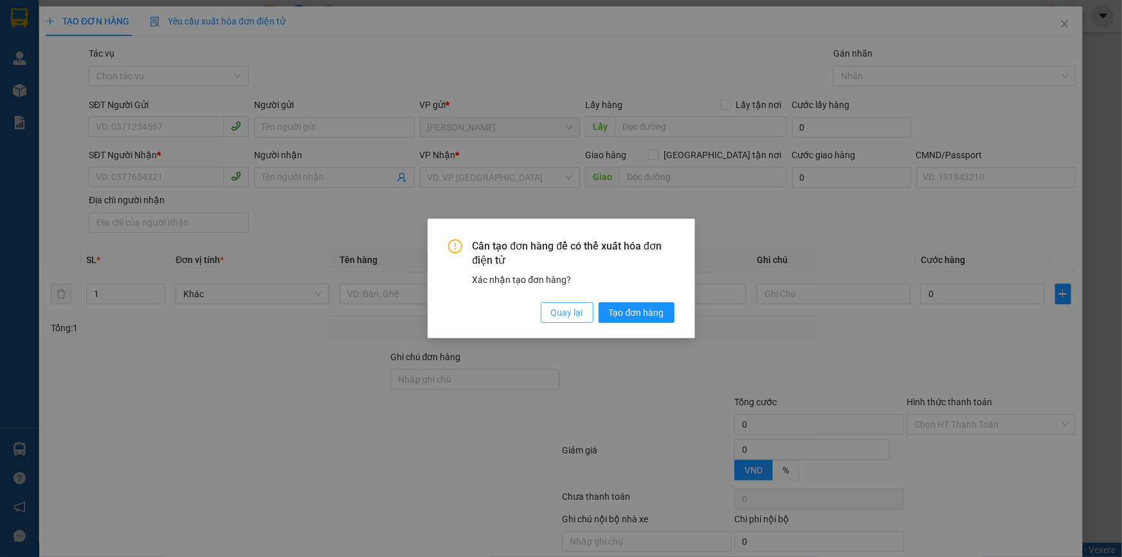
drag, startPoint x: 585, startPoint y: 310, endPoint x: 484, endPoint y: 230, distance: 128.6
click at [585, 309] on button "Quay lại" at bounding box center [567, 312] width 53 height 21
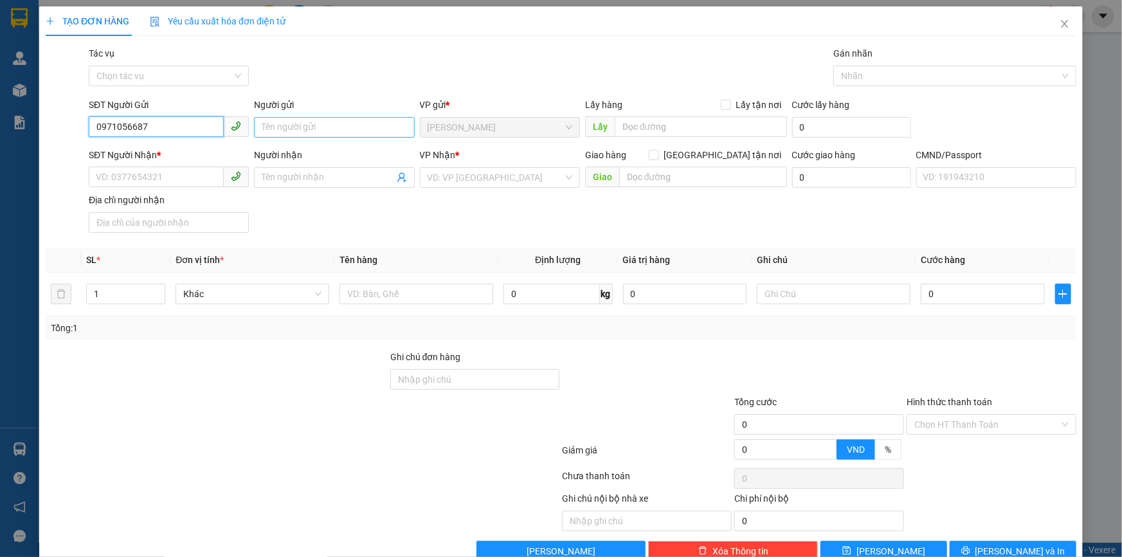
type input "0971056687"
click at [279, 123] on input "Người gửi" at bounding box center [334, 127] width 160 height 21
type input "d"
type input "đ"
type input "D"
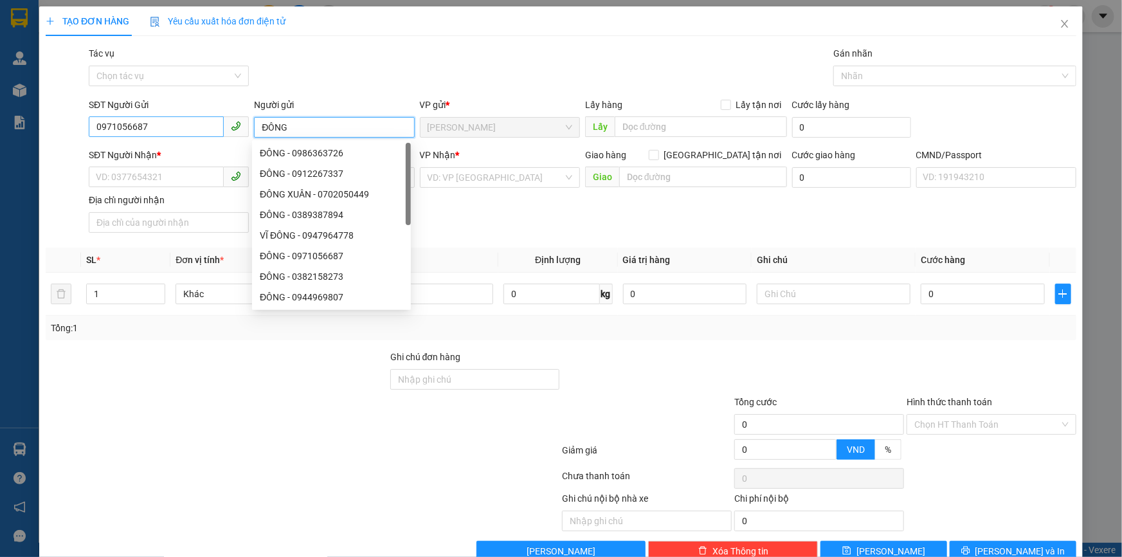
type input "ĐÔNG"
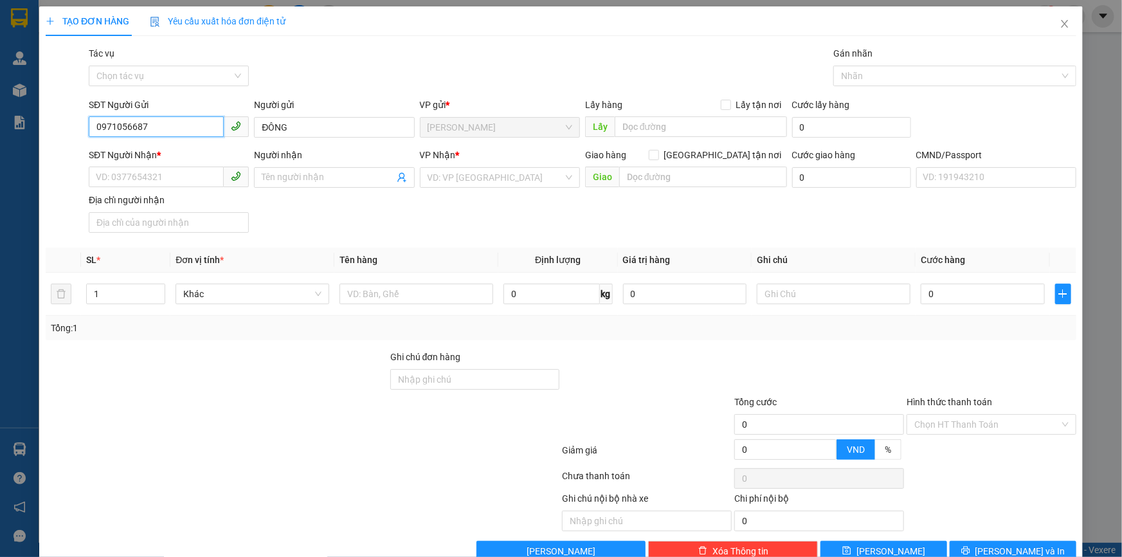
drag, startPoint x: 170, startPoint y: 120, endPoint x: 82, endPoint y: 135, distance: 90.0
click at [82, 135] on div "SĐT Người Gửi 0971056687 0971056687 Người gửi ĐÔNG VP gửi * [PERSON_NAME] Lấy h…" at bounding box center [560, 120] width 1033 height 45
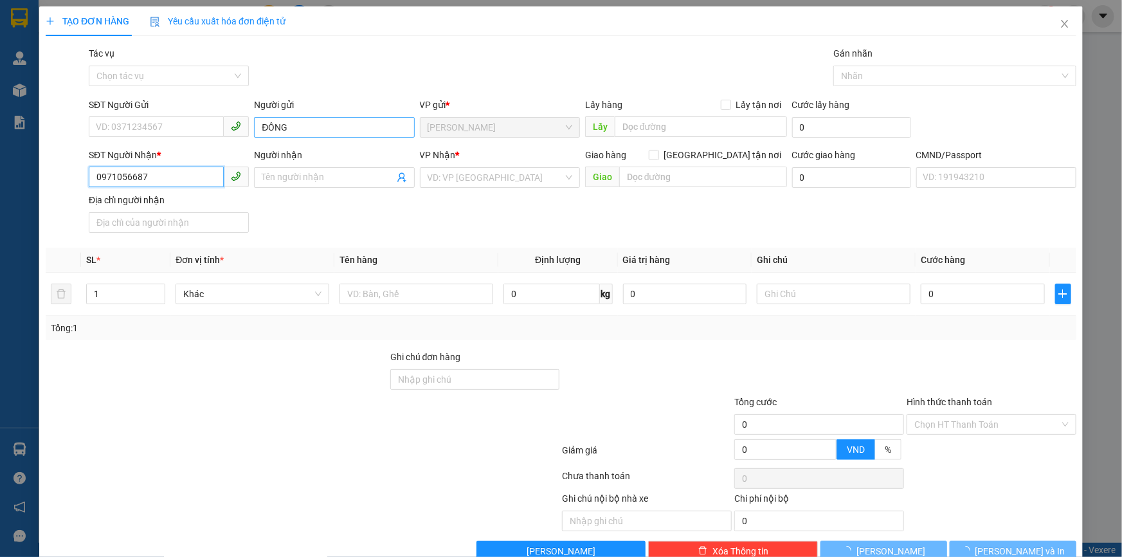
type input "0971056687"
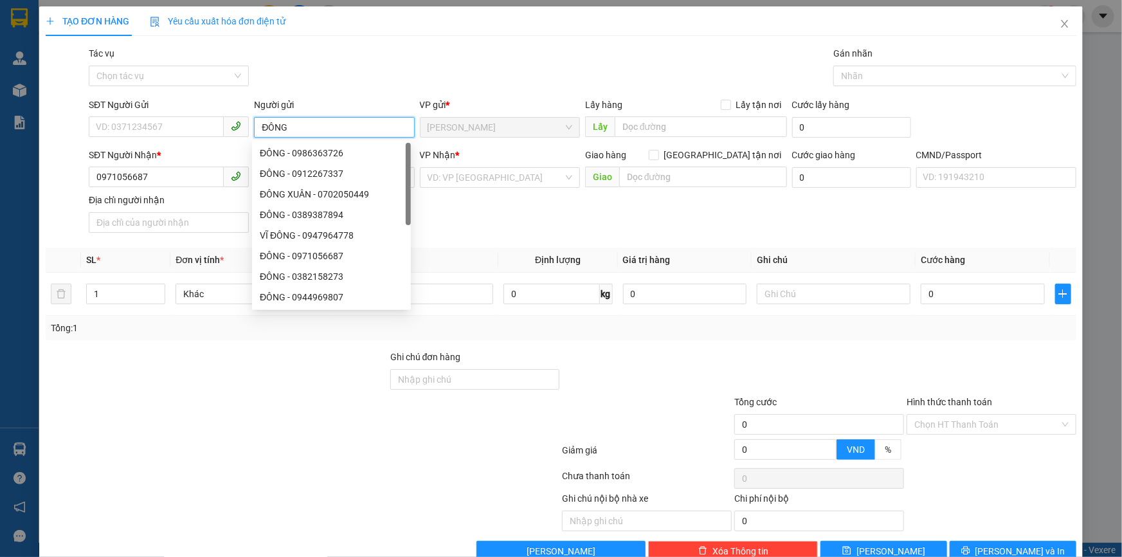
drag, startPoint x: 295, startPoint y: 129, endPoint x: 258, endPoint y: 138, distance: 37.7
click at [258, 138] on div "Người gửi ĐÔNG" at bounding box center [334, 120] width 160 height 45
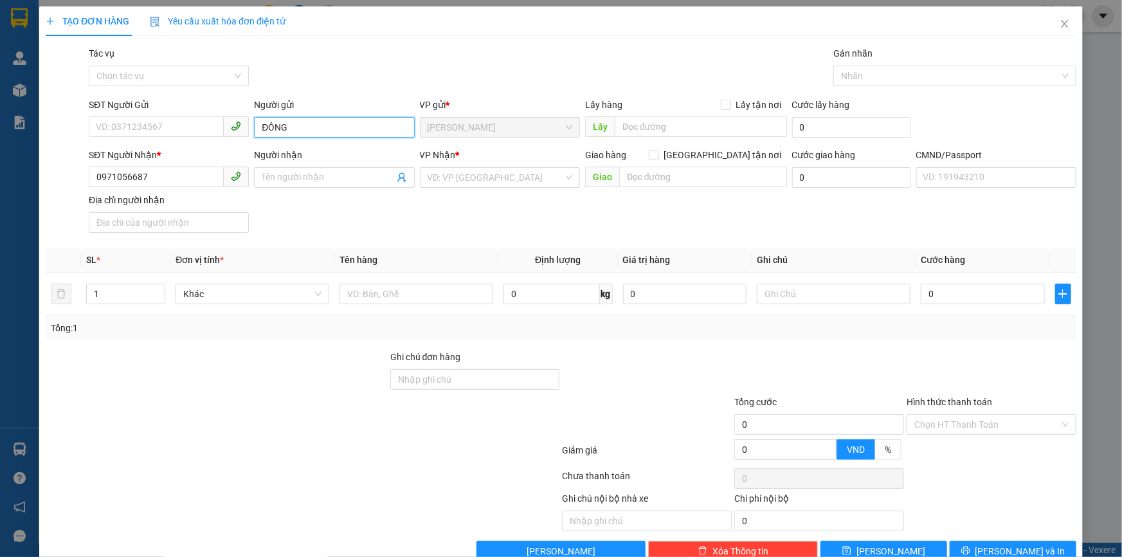
click at [272, 125] on input "ĐÔNG" at bounding box center [334, 127] width 160 height 21
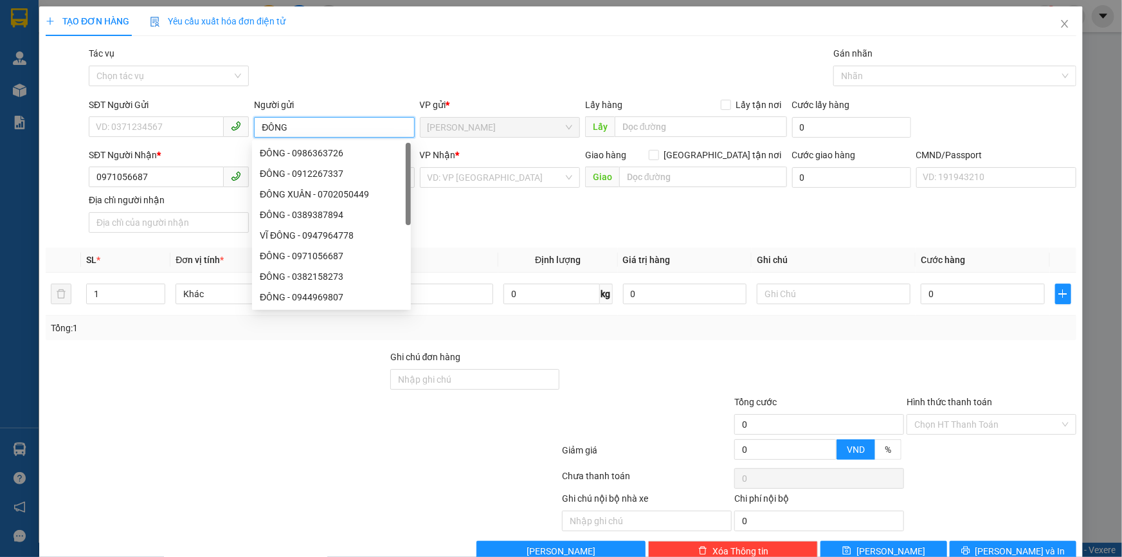
click at [272, 125] on input "ĐÔNG" at bounding box center [334, 127] width 160 height 21
click at [186, 129] on input "SĐT Người Gửi" at bounding box center [156, 126] width 135 height 21
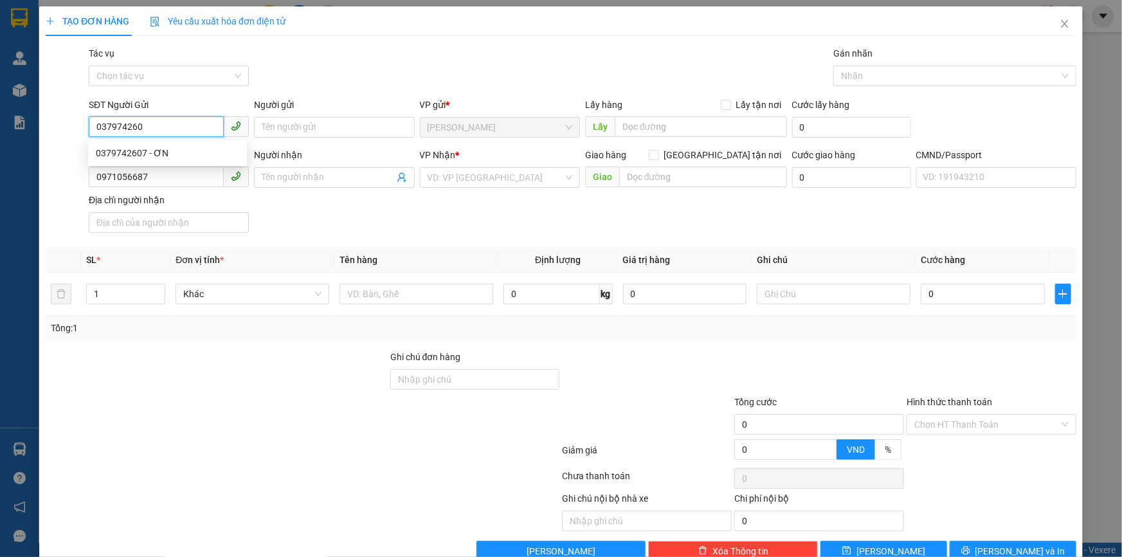
type input "0379742607"
click at [143, 154] on div "0379742607 - ƠN" at bounding box center [167, 153] width 143 height 14
type input "ƠN"
type input "0379742607"
click at [277, 172] on input "Người nhận" at bounding box center [328, 177] width 132 height 14
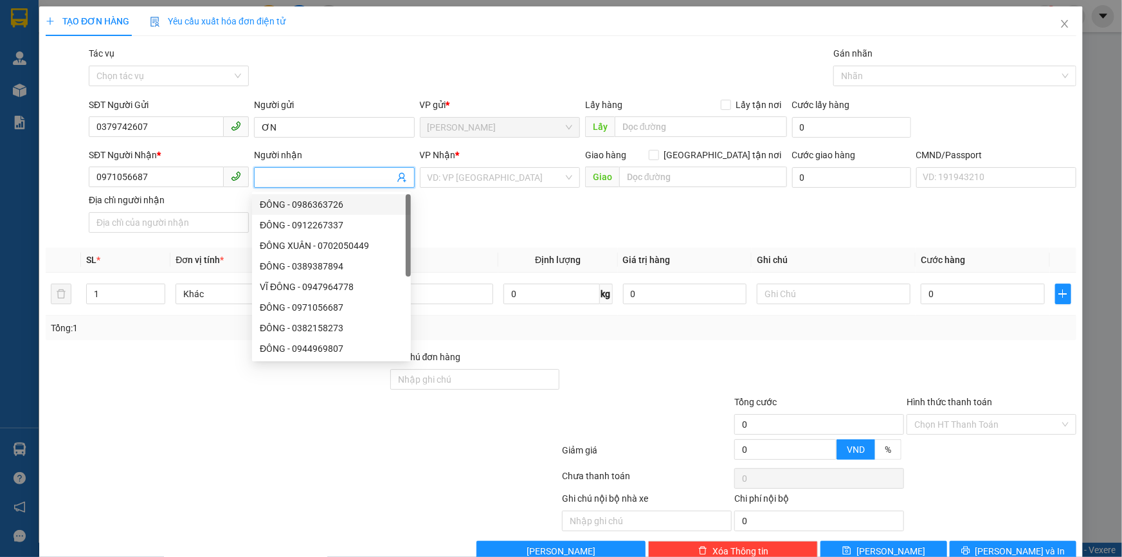
paste input "ĐÔNG"
type input "ĐÔNG"
click at [478, 174] on input "search" at bounding box center [496, 177] width 136 height 19
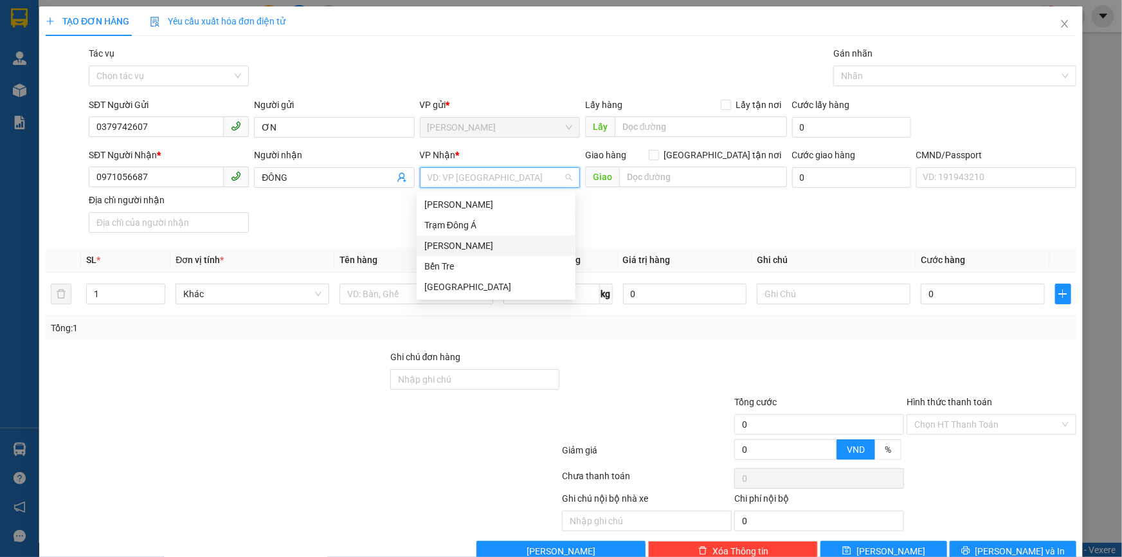
click at [466, 242] on div "[PERSON_NAME]" at bounding box center [495, 246] width 143 height 14
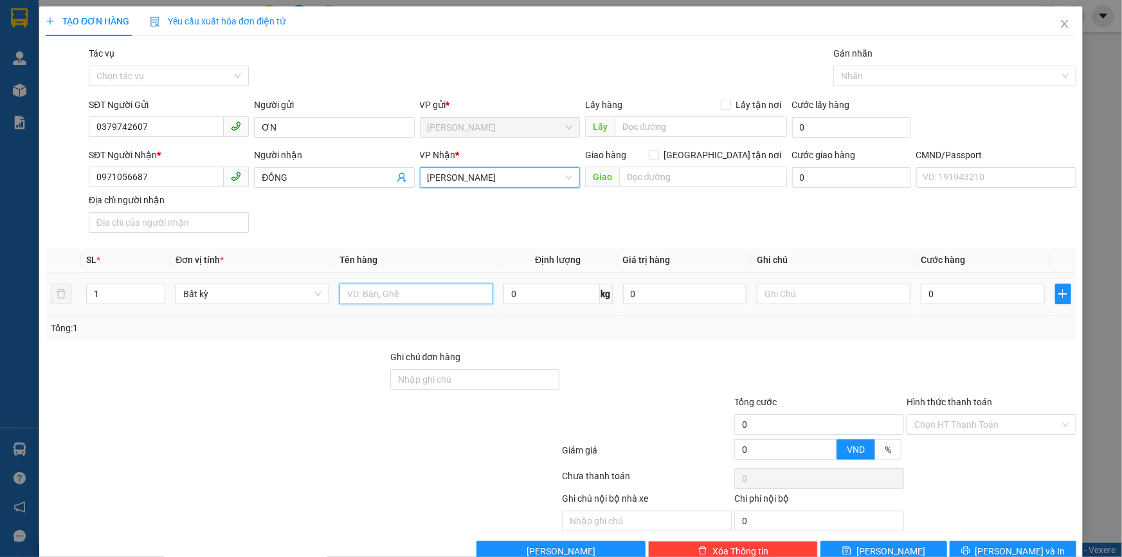
click at [394, 297] on input "text" at bounding box center [417, 294] width 154 height 21
type input "1 THÙNG MÚT NP 11KG"
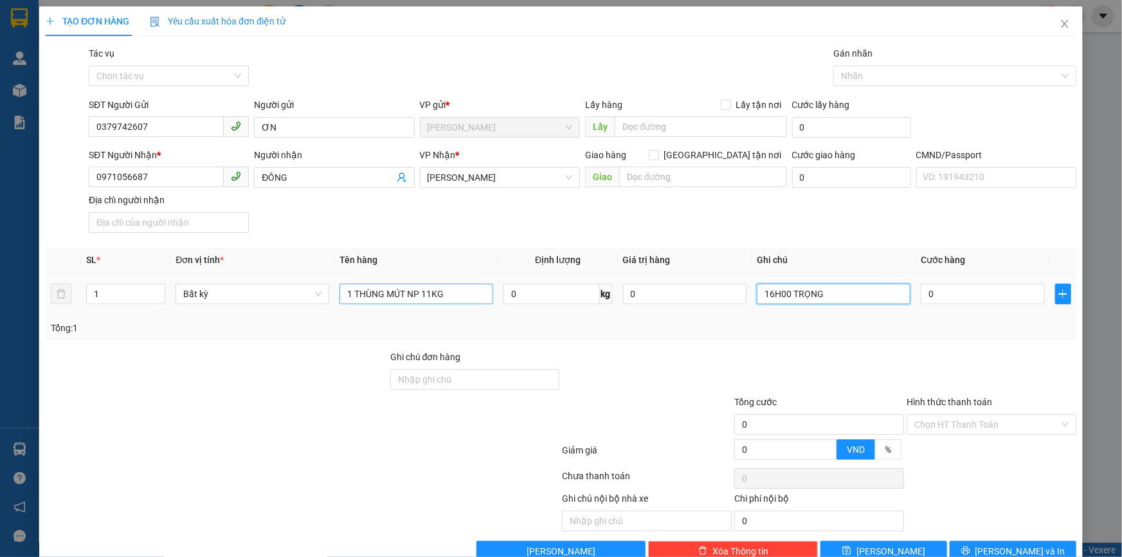
type input "16H00 TRỌNG"
type input "3"
type input "30"
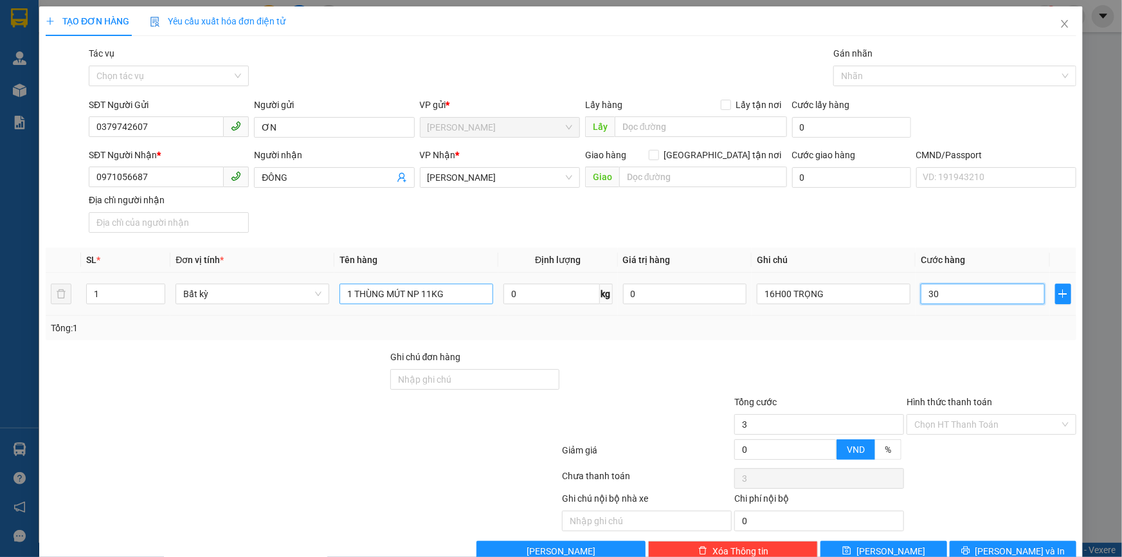
type input "30"
click at [950, 435] on div "Chọn HT Thanh Toán" at bounding box center [992, 424] width 170 height 21
type input "30.000"
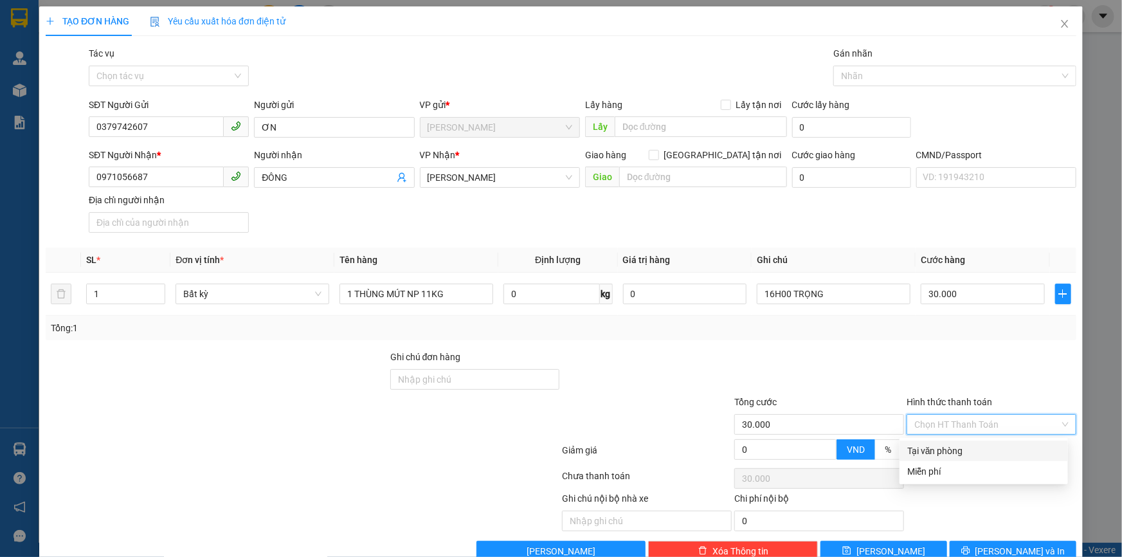
click at [942, 449] on div "Tại văn phòng" at bounding box center [983, 451] width 153 height 14
type input "0"
drag, startPoint x: 986, startPoint y: 547, endPoint x: 993, endPoint y: 543, distance: 7.8
click at [988, 547] on button "[PERSON_NAME] và In" at bounding box center [1013, 551] width 127 height 21
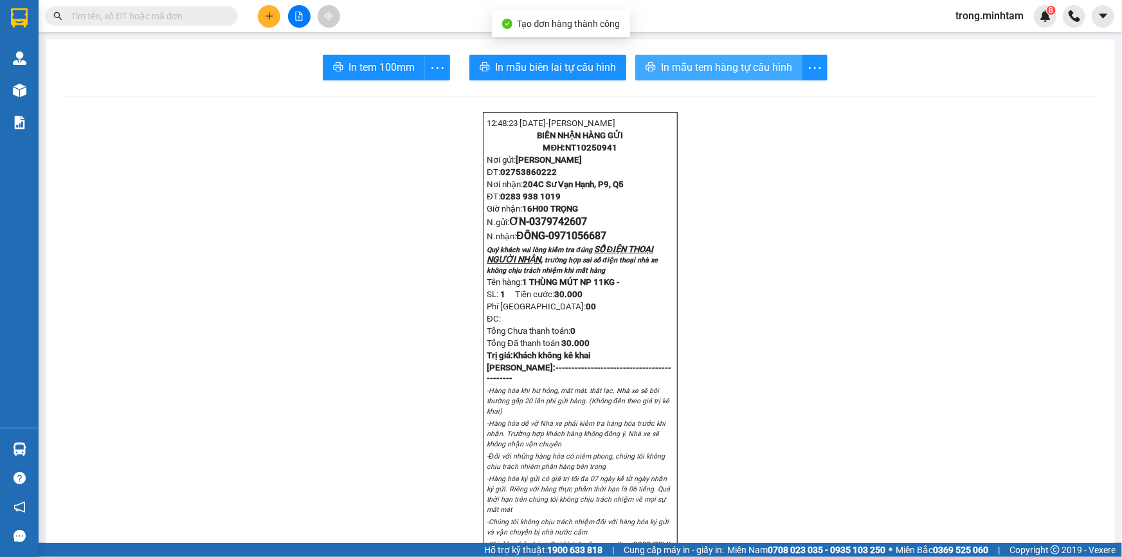
click at [752, 75] on span "In mẫu tem hàng tự cấu hình" at bounding box center [726, 67] width 131 height 16
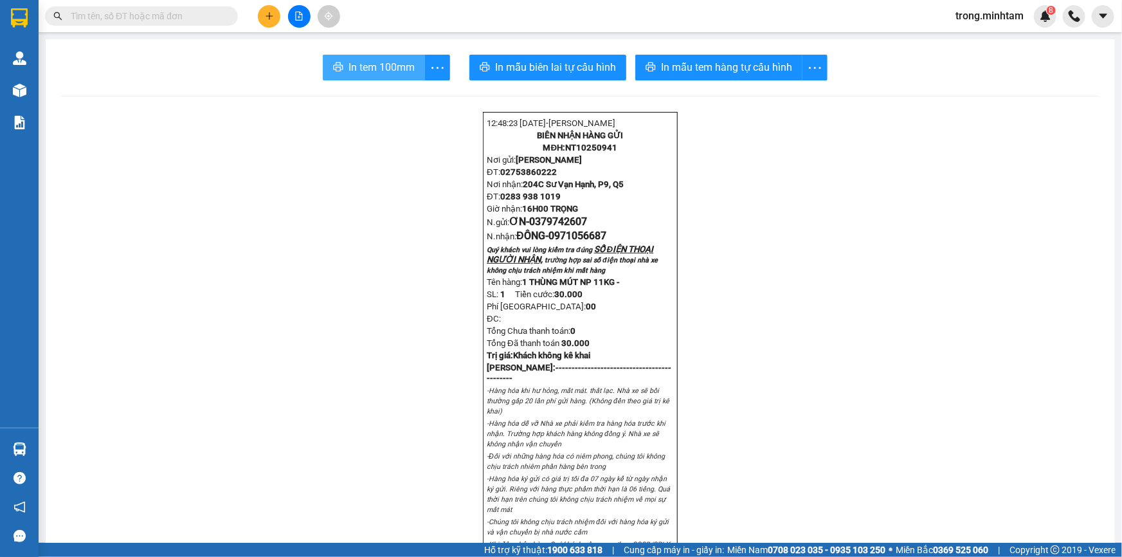
click at [374, 71] on span "In tem 100mm" at bounding box center [382, 67] width 66 height 16
